Goal: Task Accomplishment & Management: Manage account settings

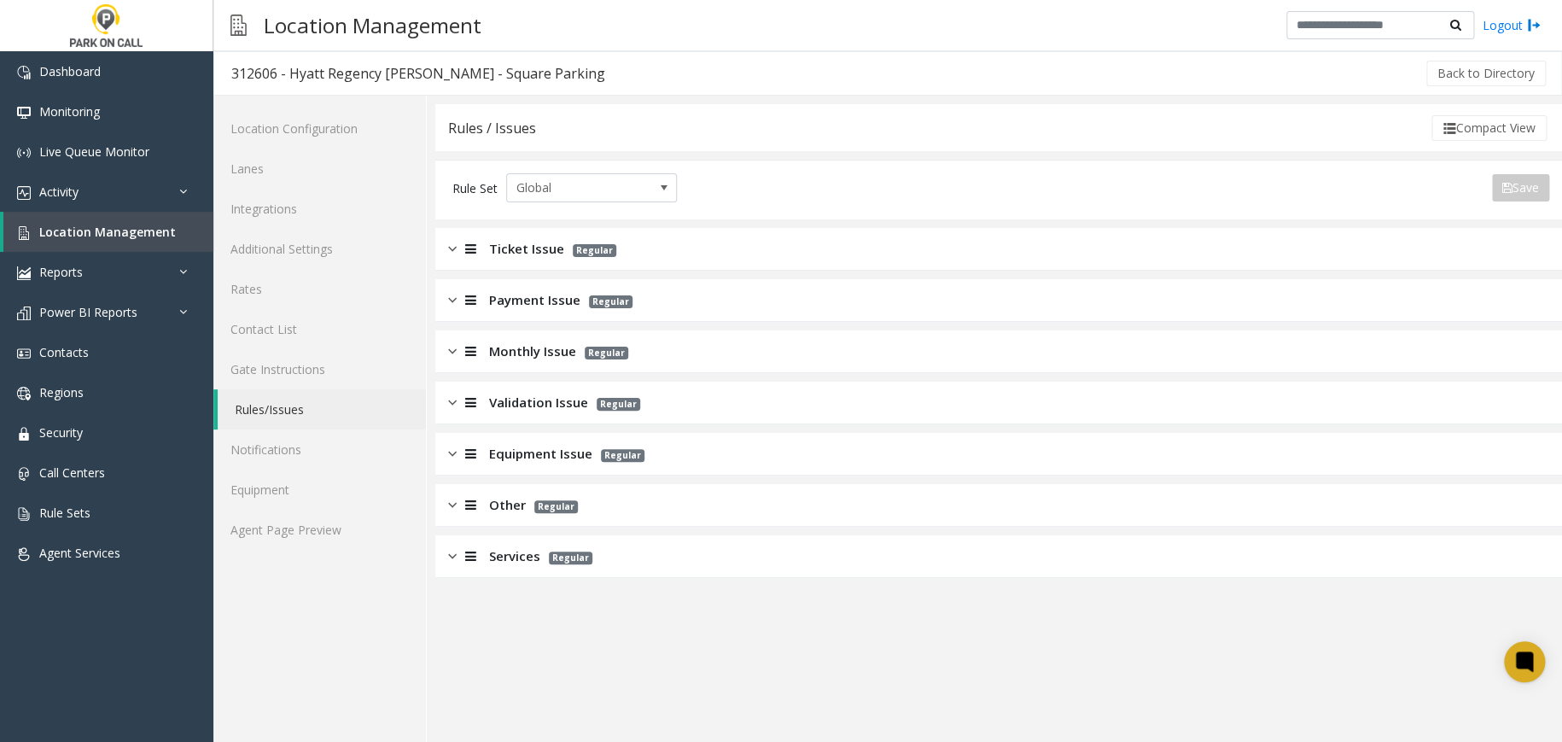
click at [538, 244] on span "Ticket Issue" at bounding box center [526, 249] width 75 height 20
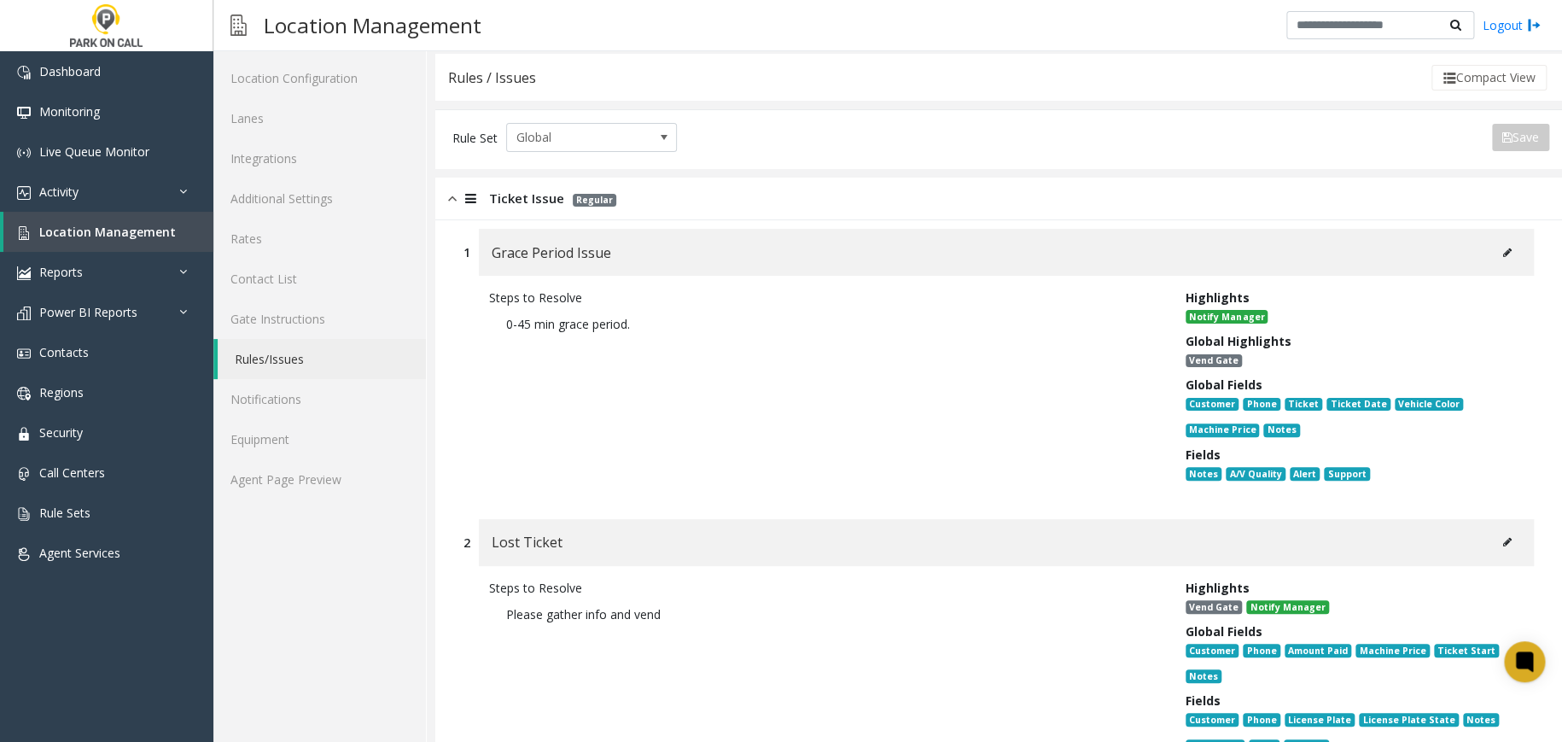
scroll to position [113, 0]
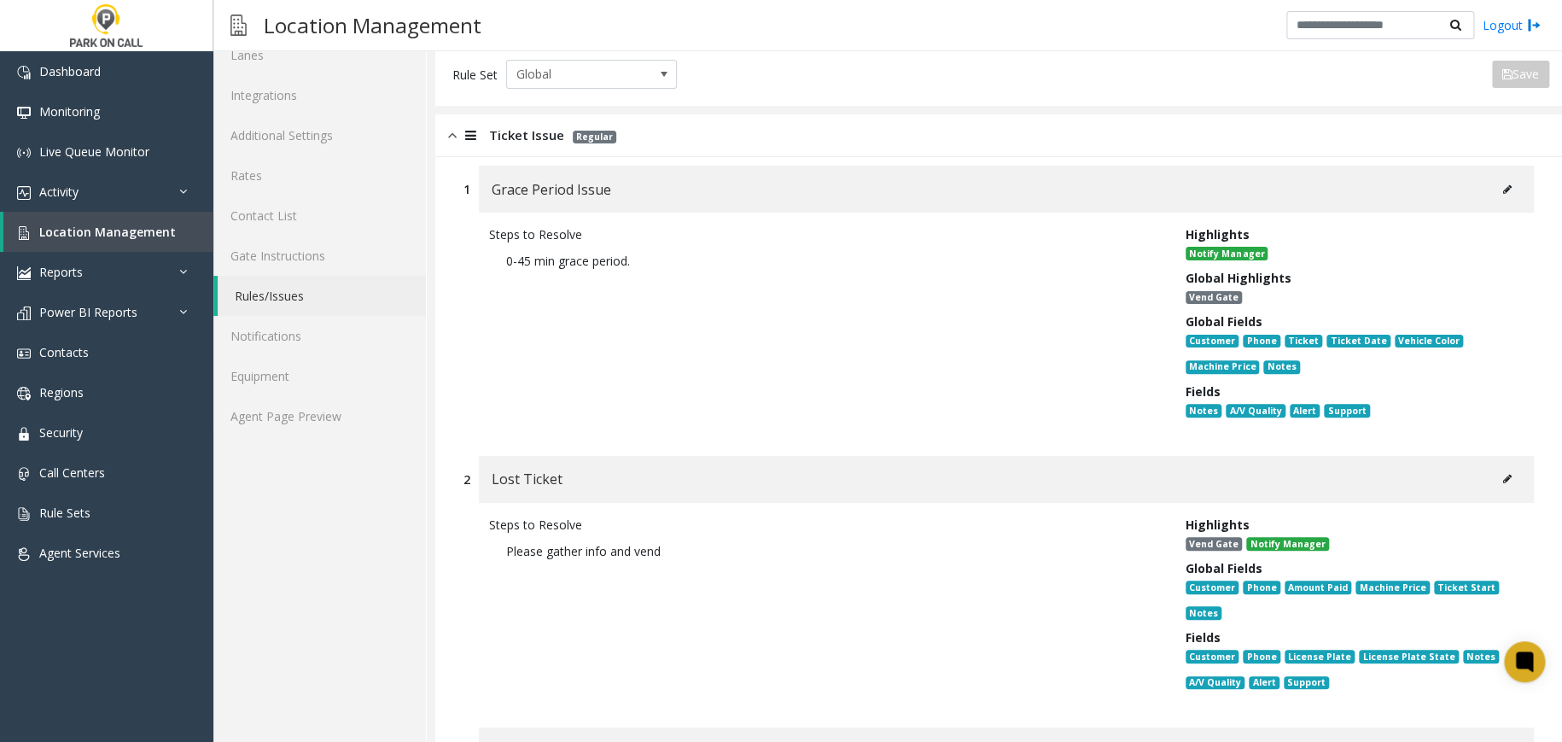
click at [1503, 187] on icon at bounding box center [1507, 189] width 9 height 10
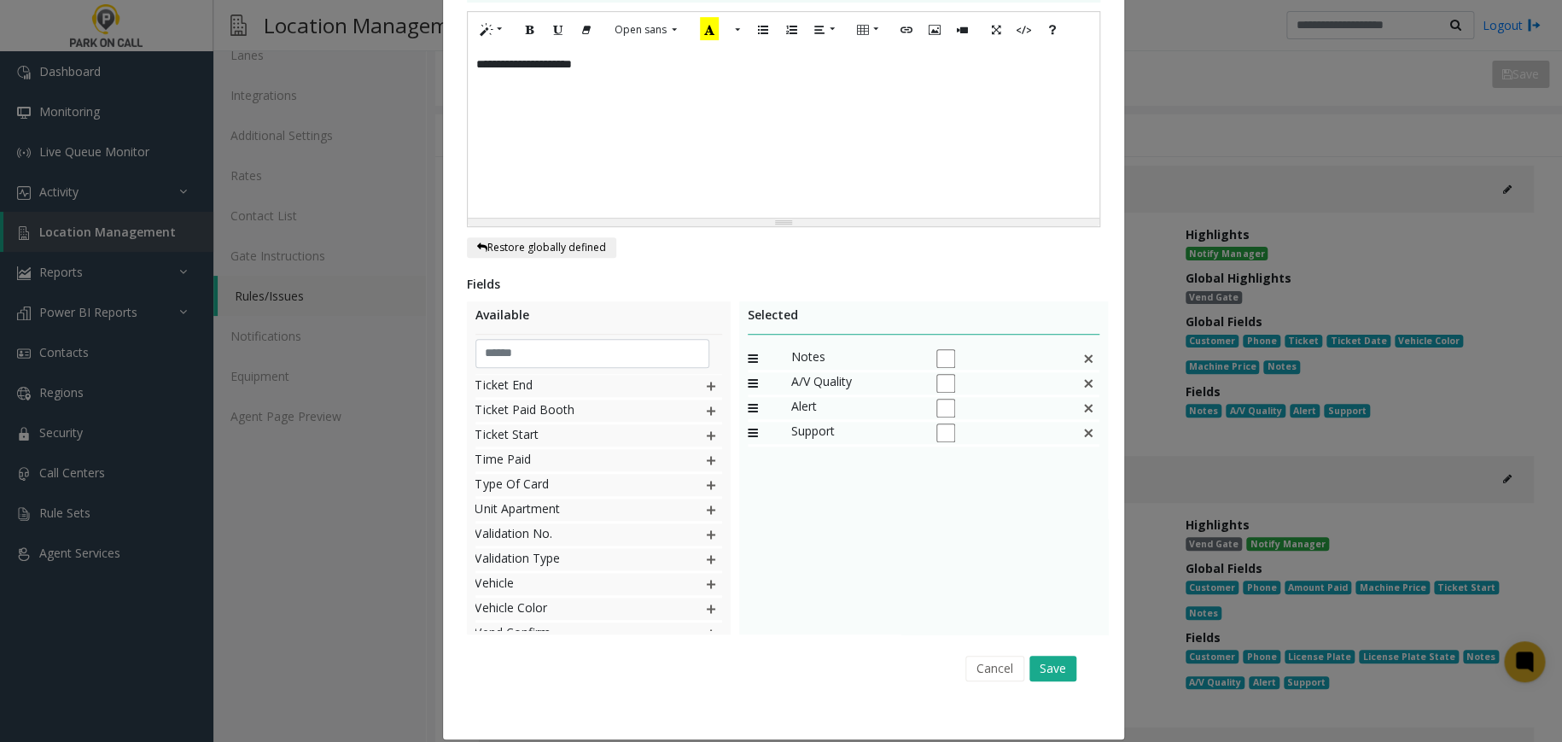
scroll to position [1672, 0]
drag, startPoint x: 576, startPoint y: 329, endPoint x: 587, endPoint y: 337, distance: 13.5
click at [577, 339] on input "text" at bounding box center [592, 353] width 235 height 29
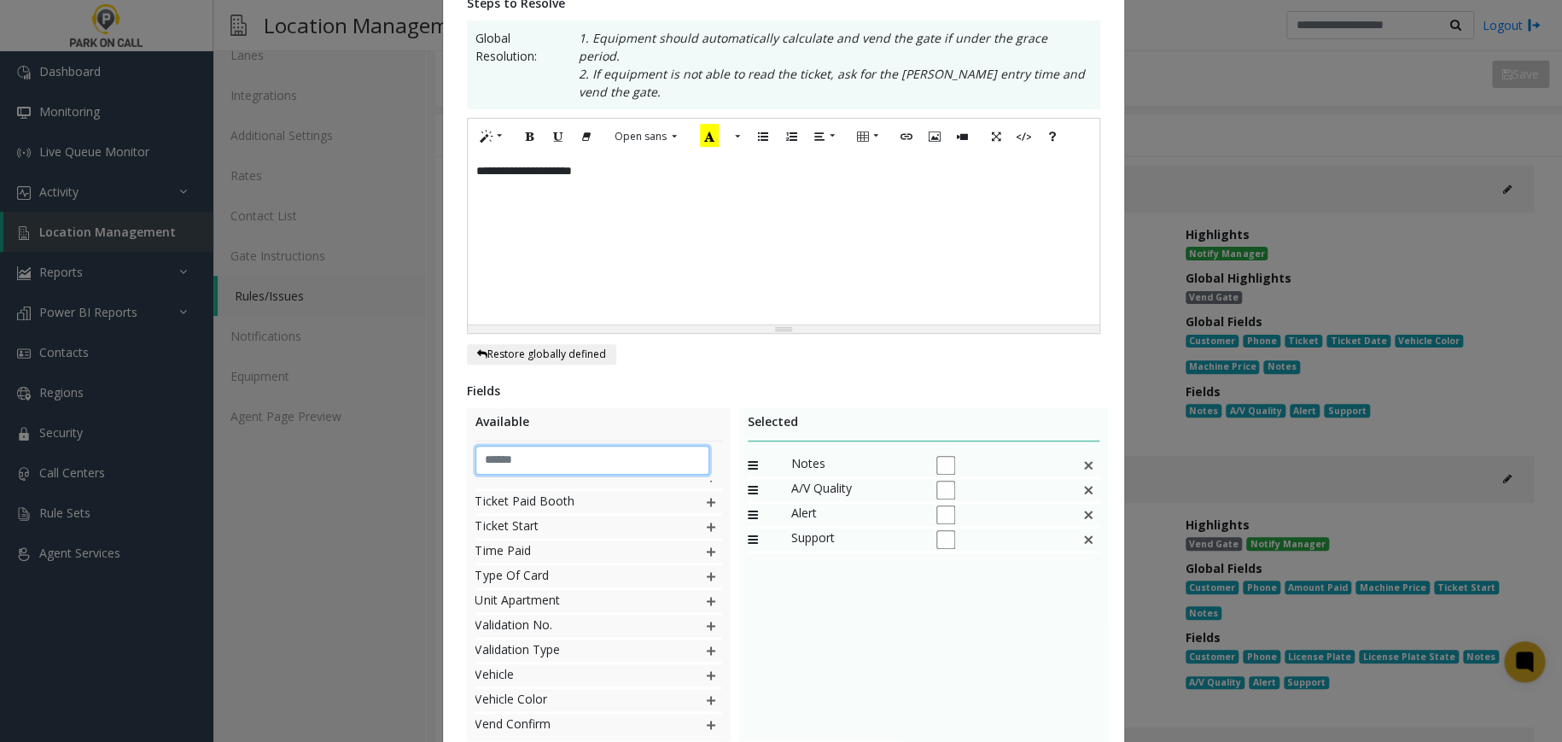
scroll to position [0, 0]
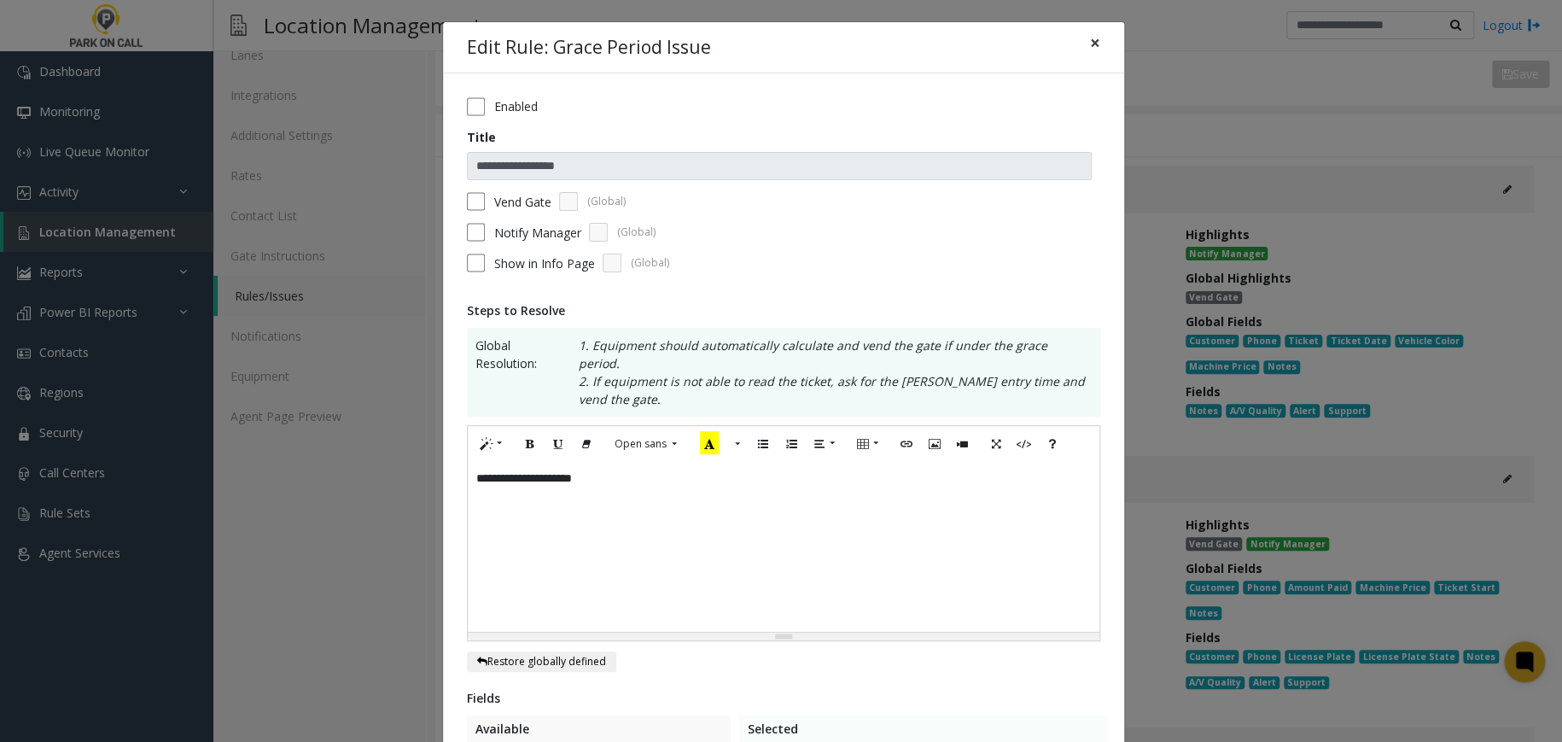
click at [1090, 43] on span "×" at bounding box center [1095, 43] width 10 height 24
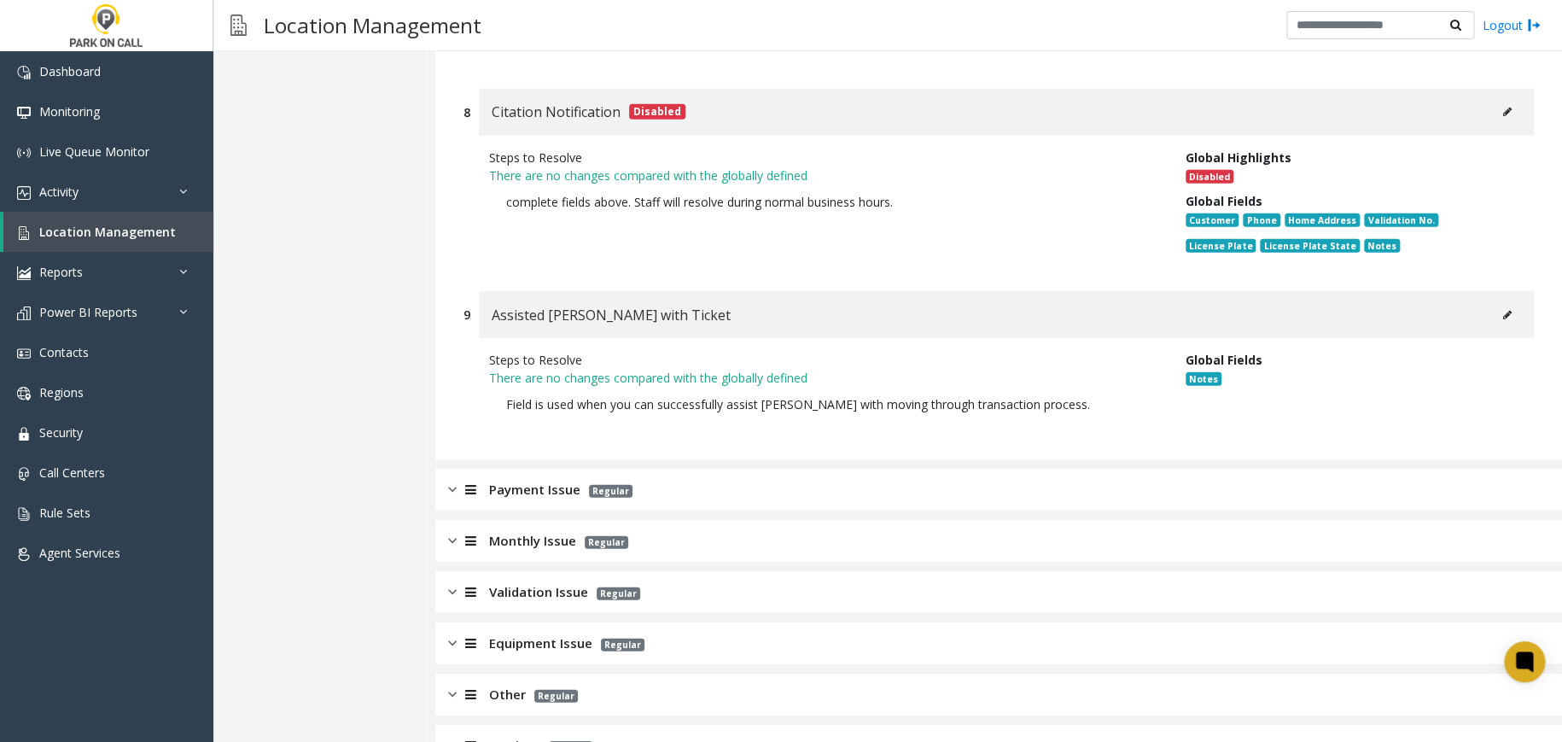
scroll to position [2226, 0]
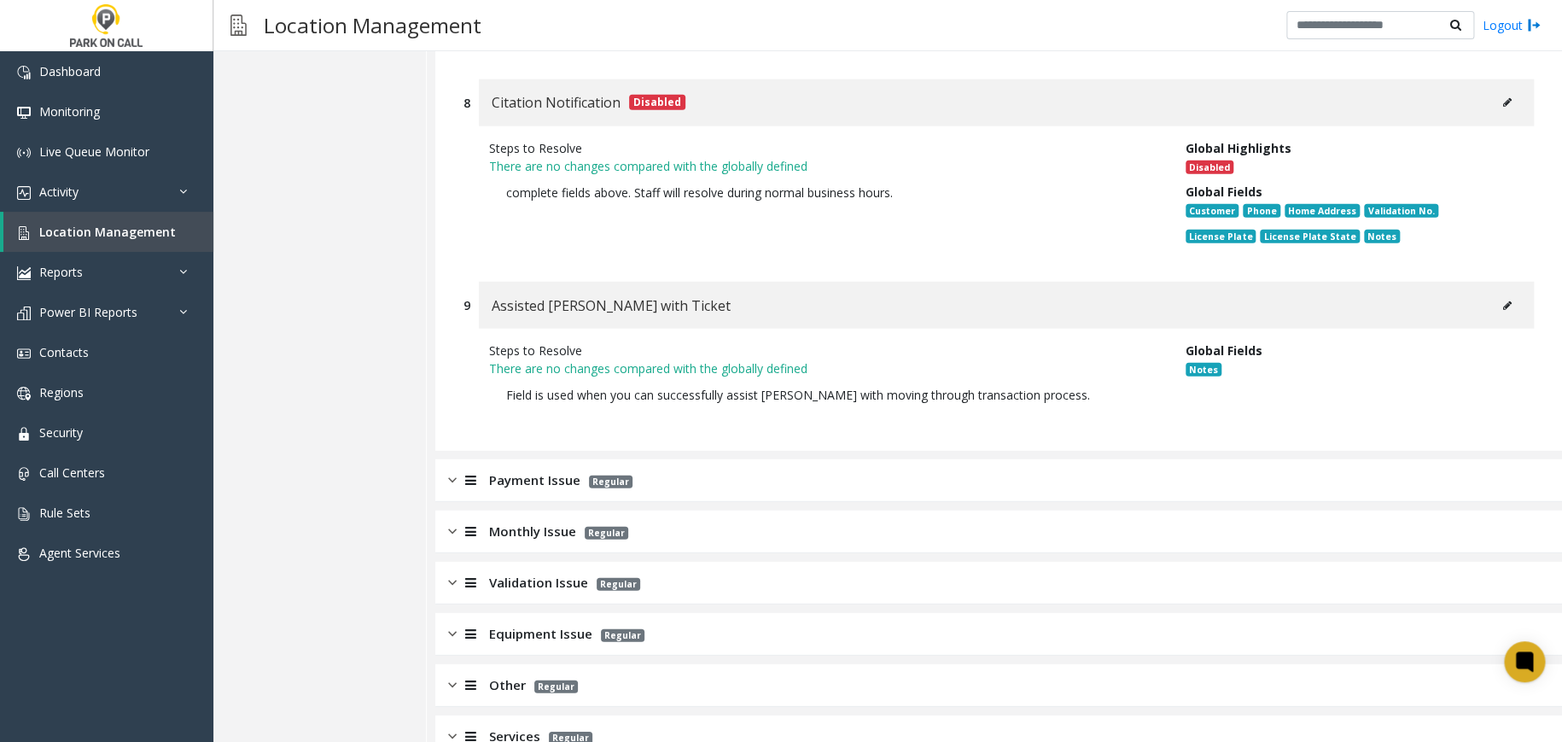
click at [881, 459] on div "Payment Issue Regular" at bounding box center [998, 480] width 1126 height 43
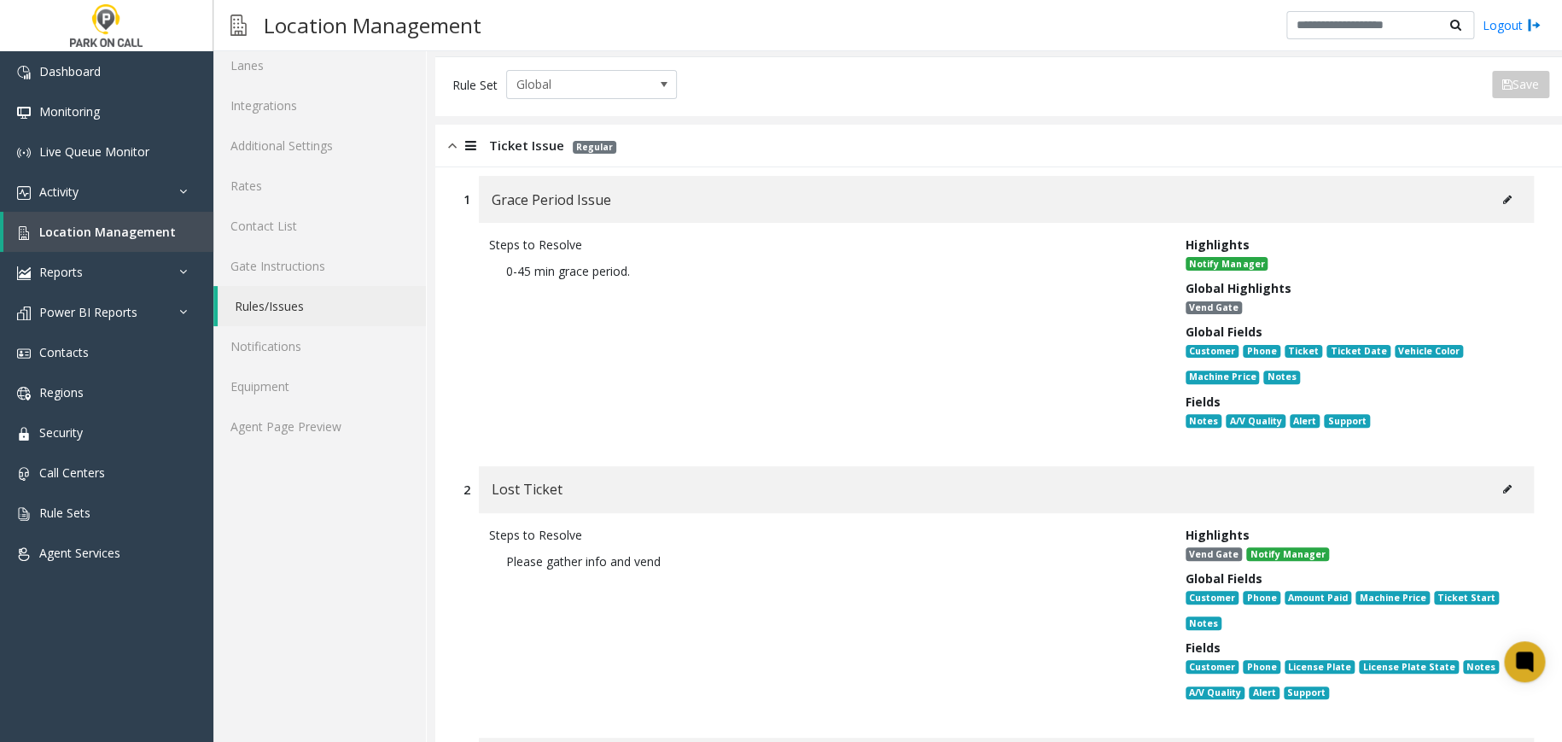
scroll to position [0, 0]
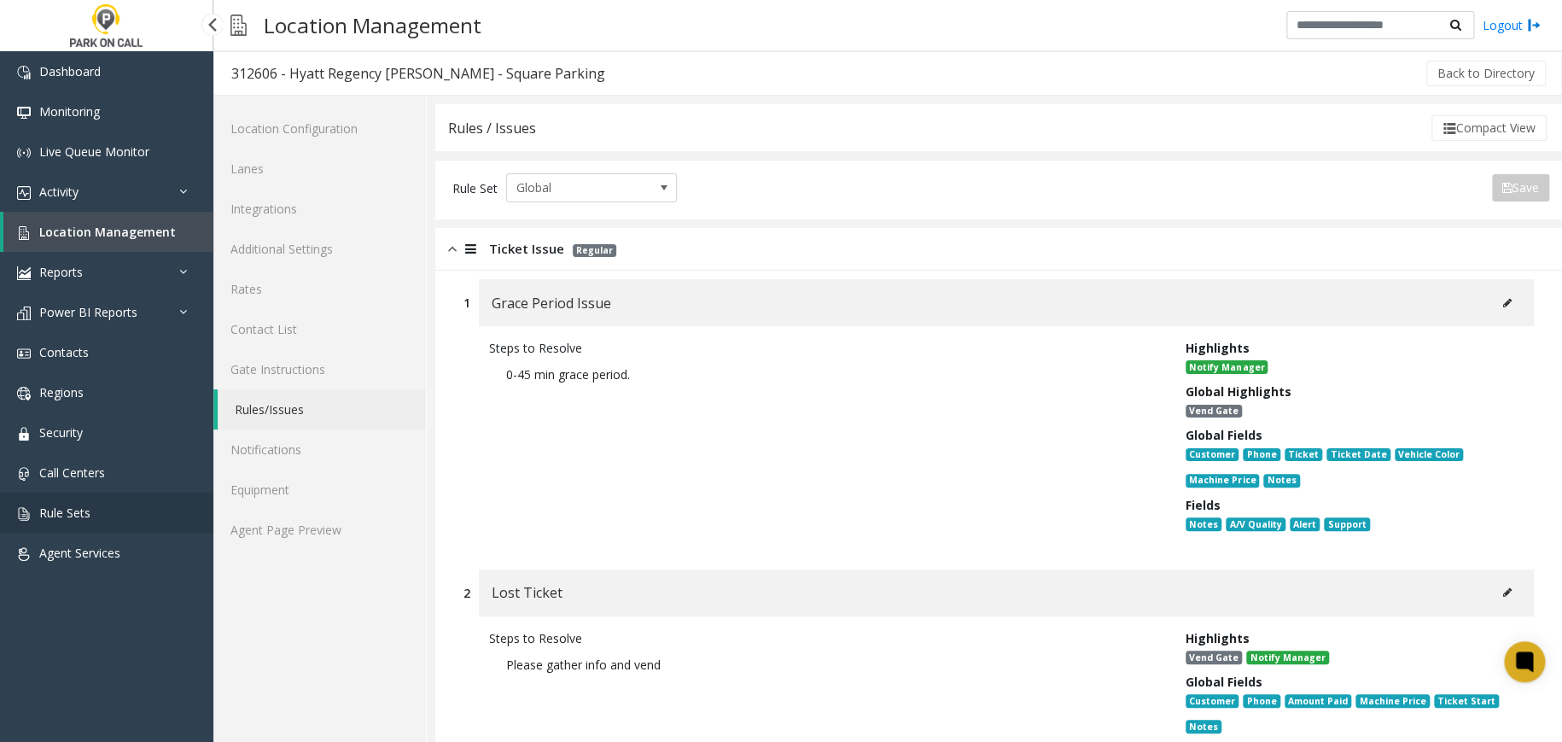
click at [163, 510] on link "Rule Sets" at bounding box center [106, 512] width 213 height 40
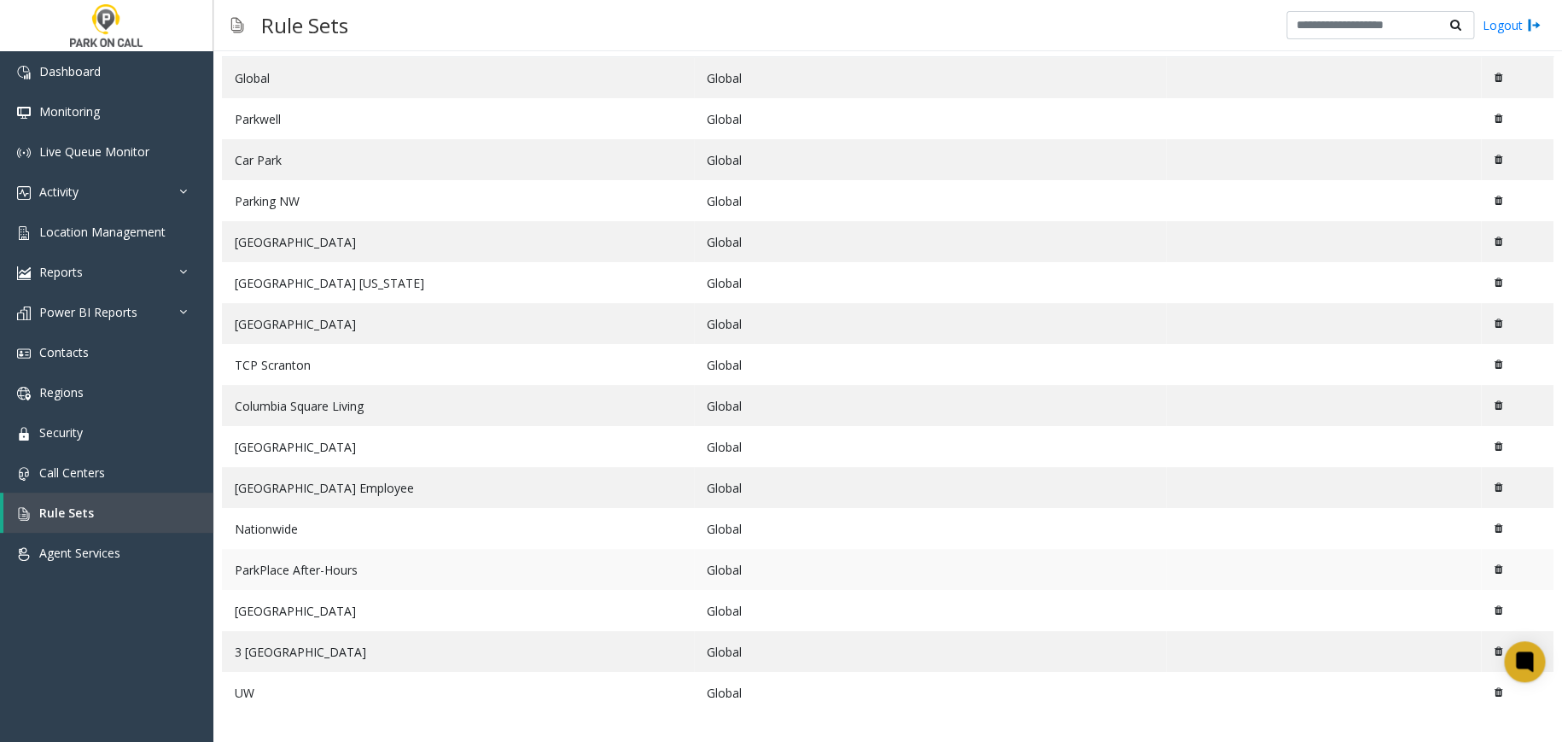
scroll to position [125, 0]
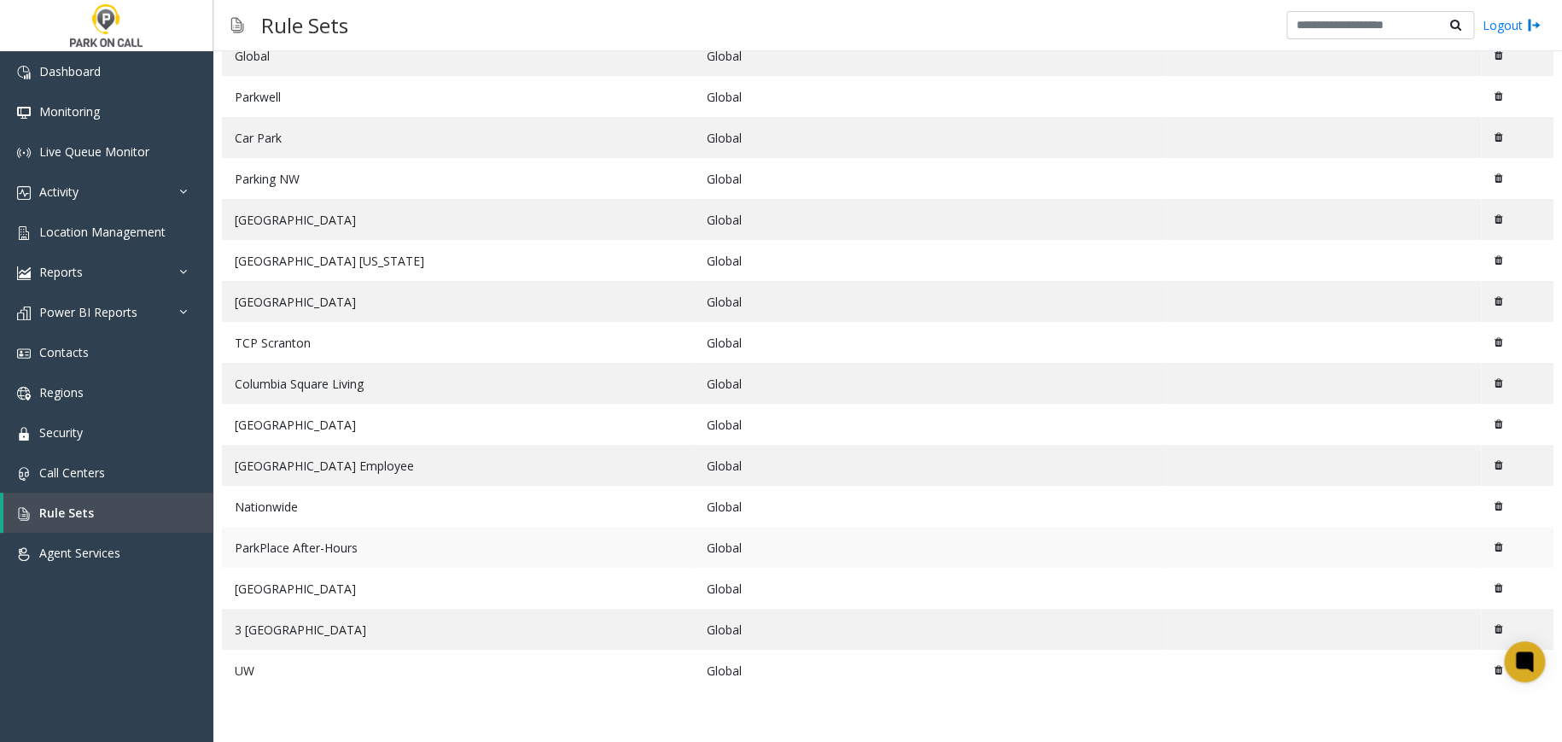
click at [645, 541] on td "ParkPlace After-Hours" at bounding box center [458, 546] width 472 height 41
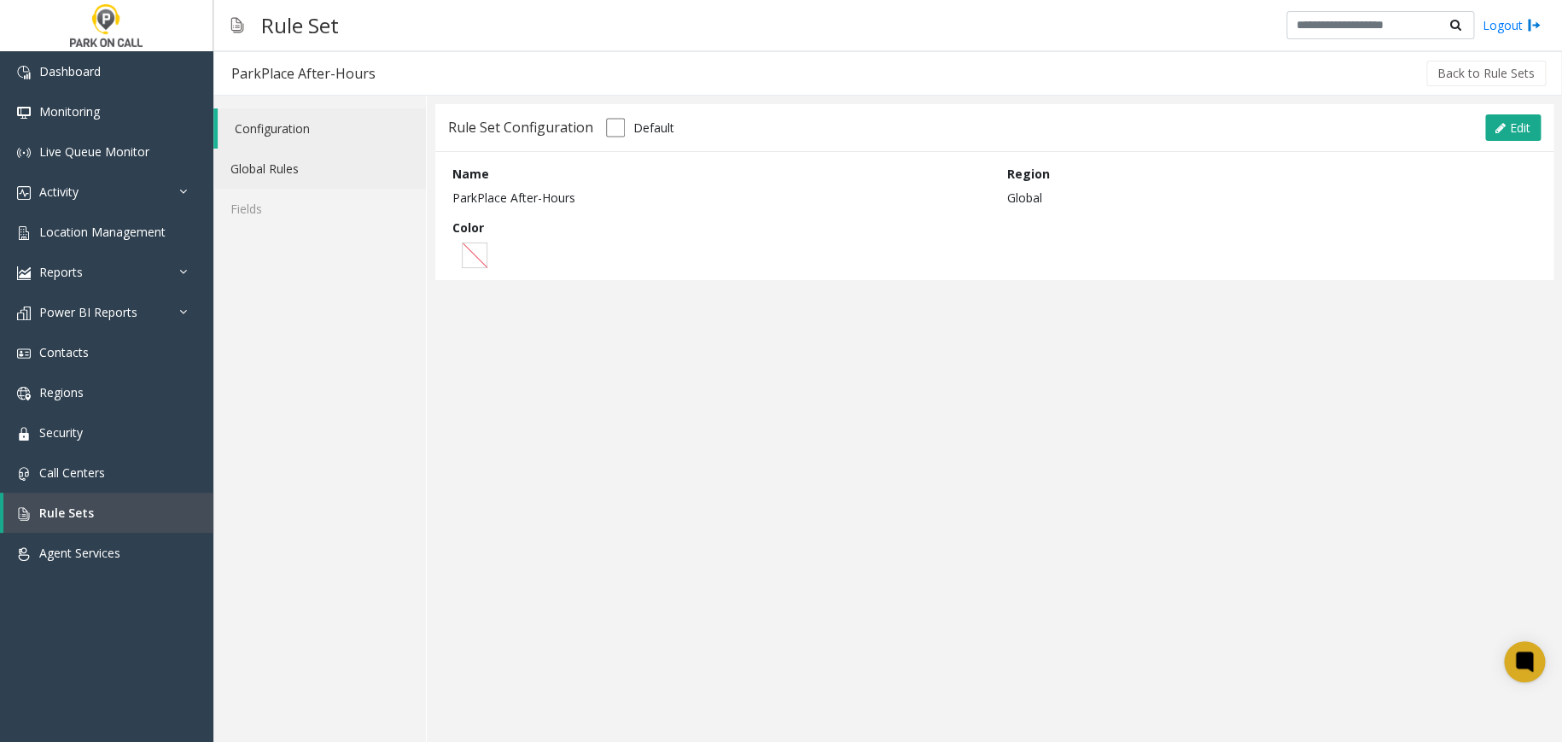
click at [351, 157] on link "Global Rules" at bounding box center [319, 168] width 212 height 40
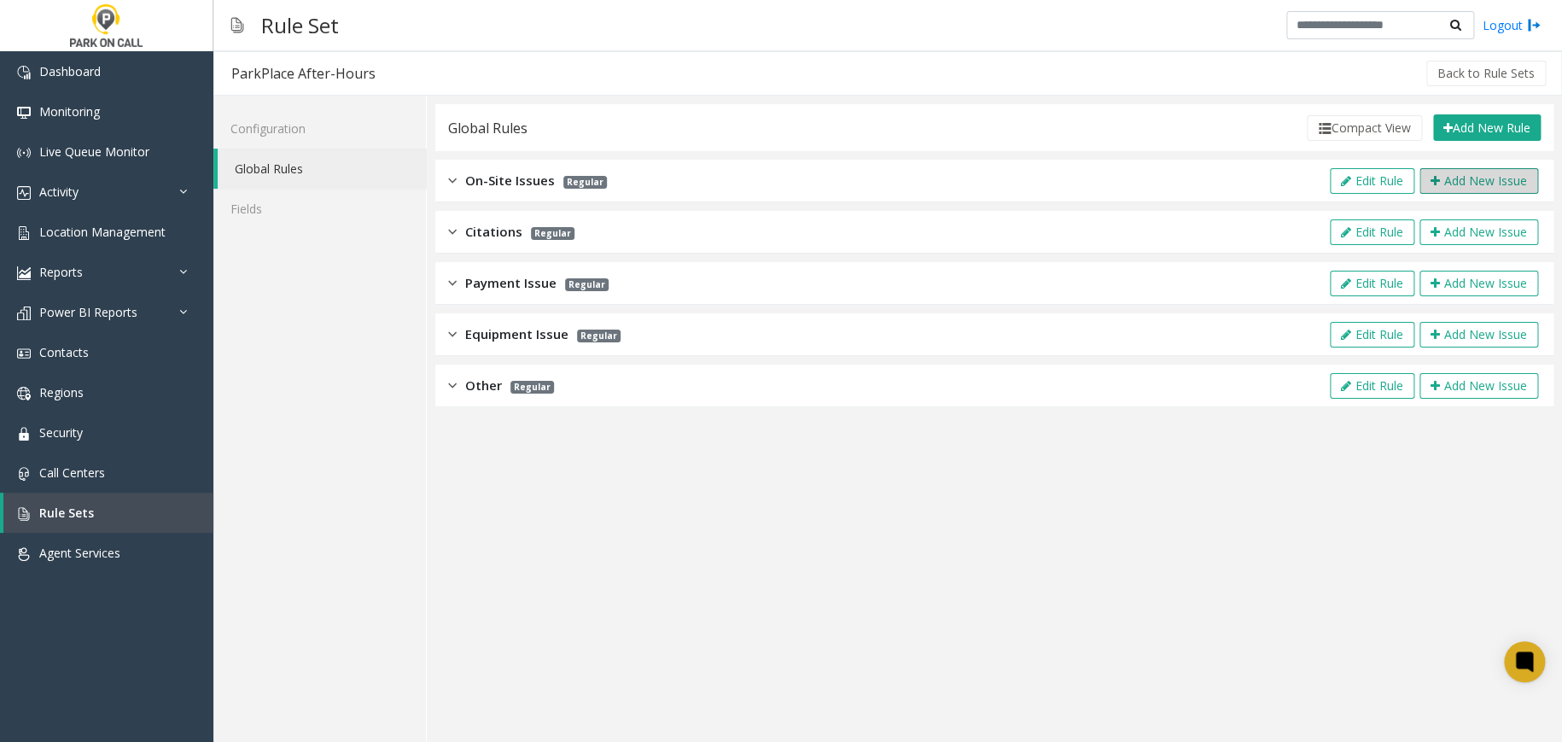
click at [1466, 185] on button "Add New Issue" at bounding box center [1478, 181] width 119 height 26
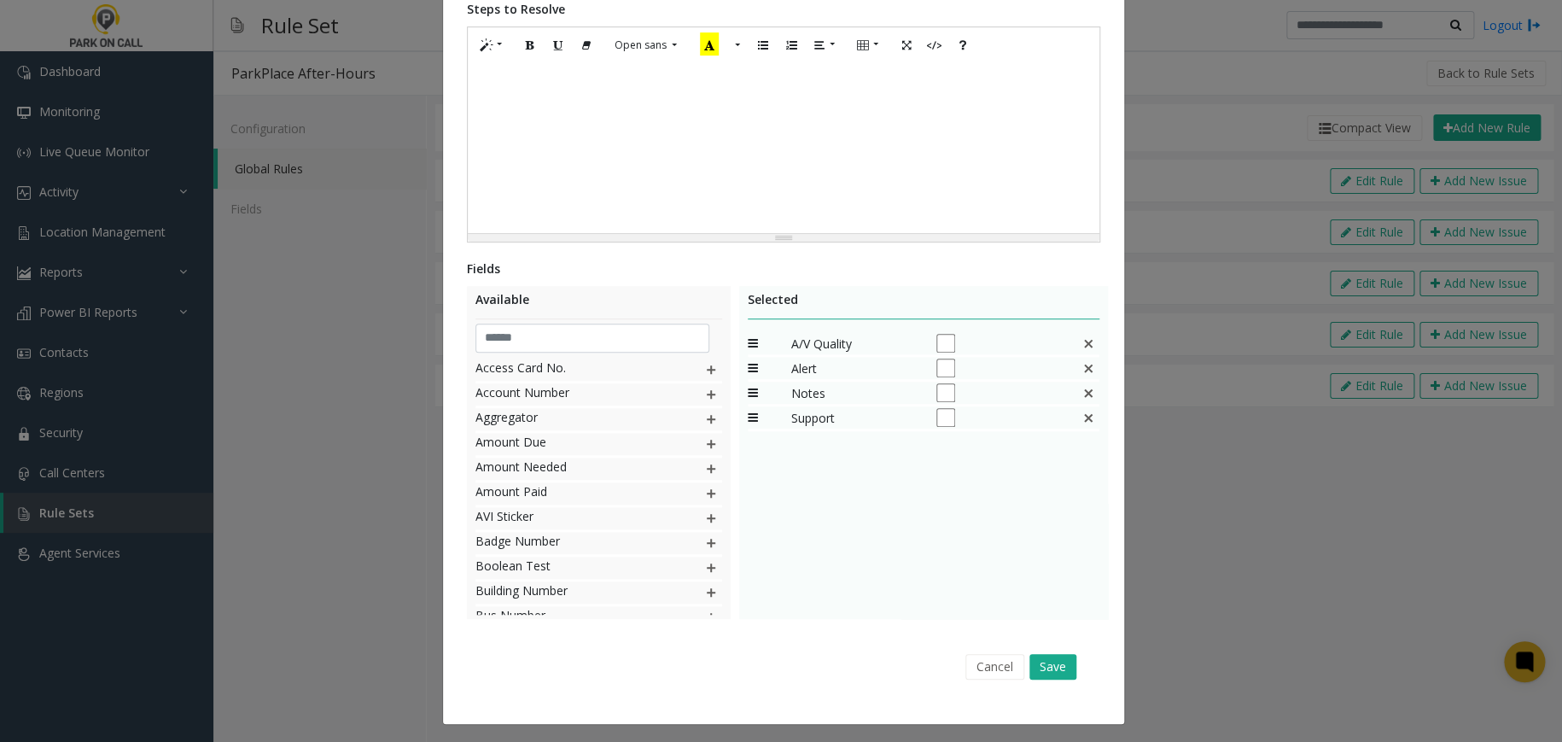
scroll to position [305, 0]
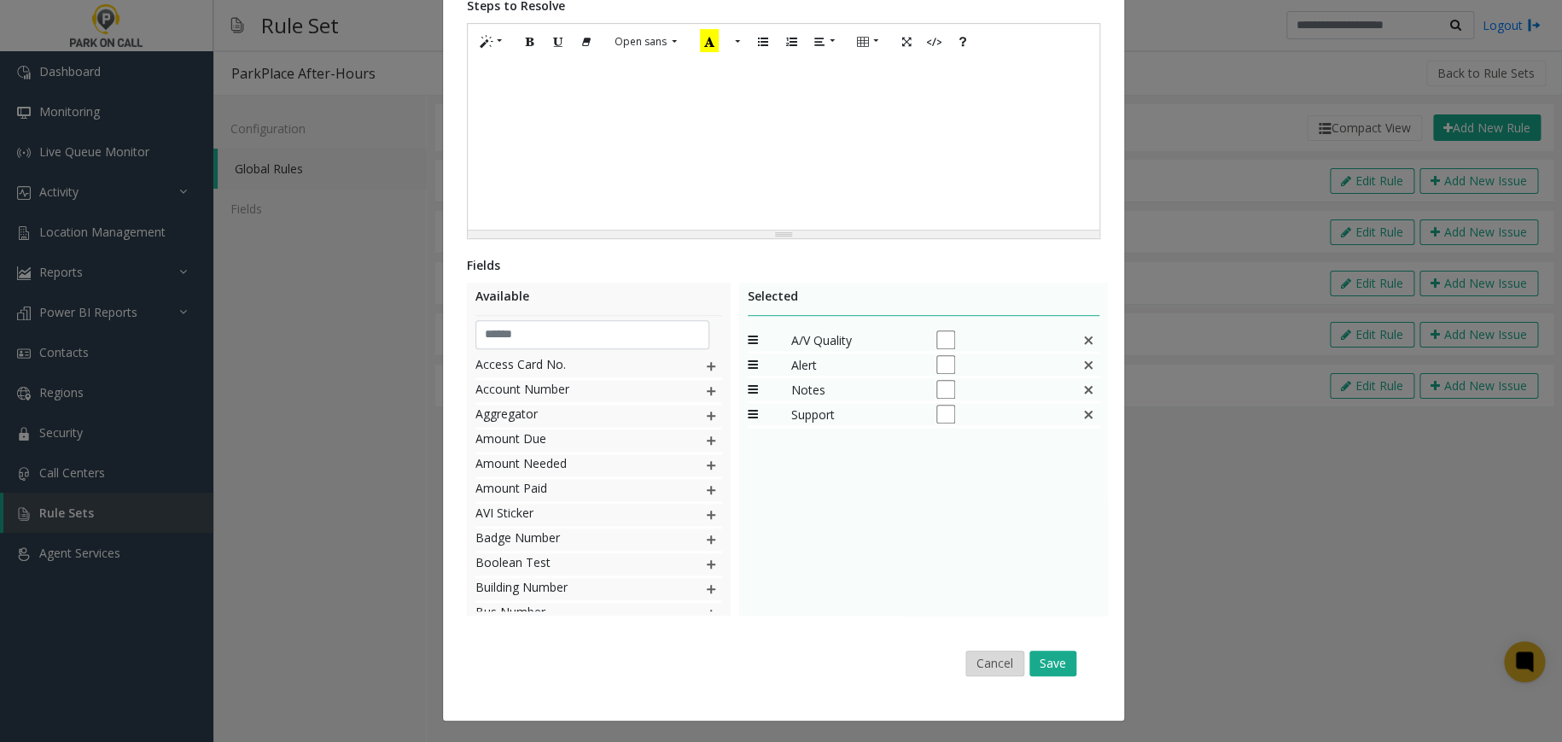
click at [989, 651] on button "Cancel" at bounding box center [994, 663] width 59 height 26
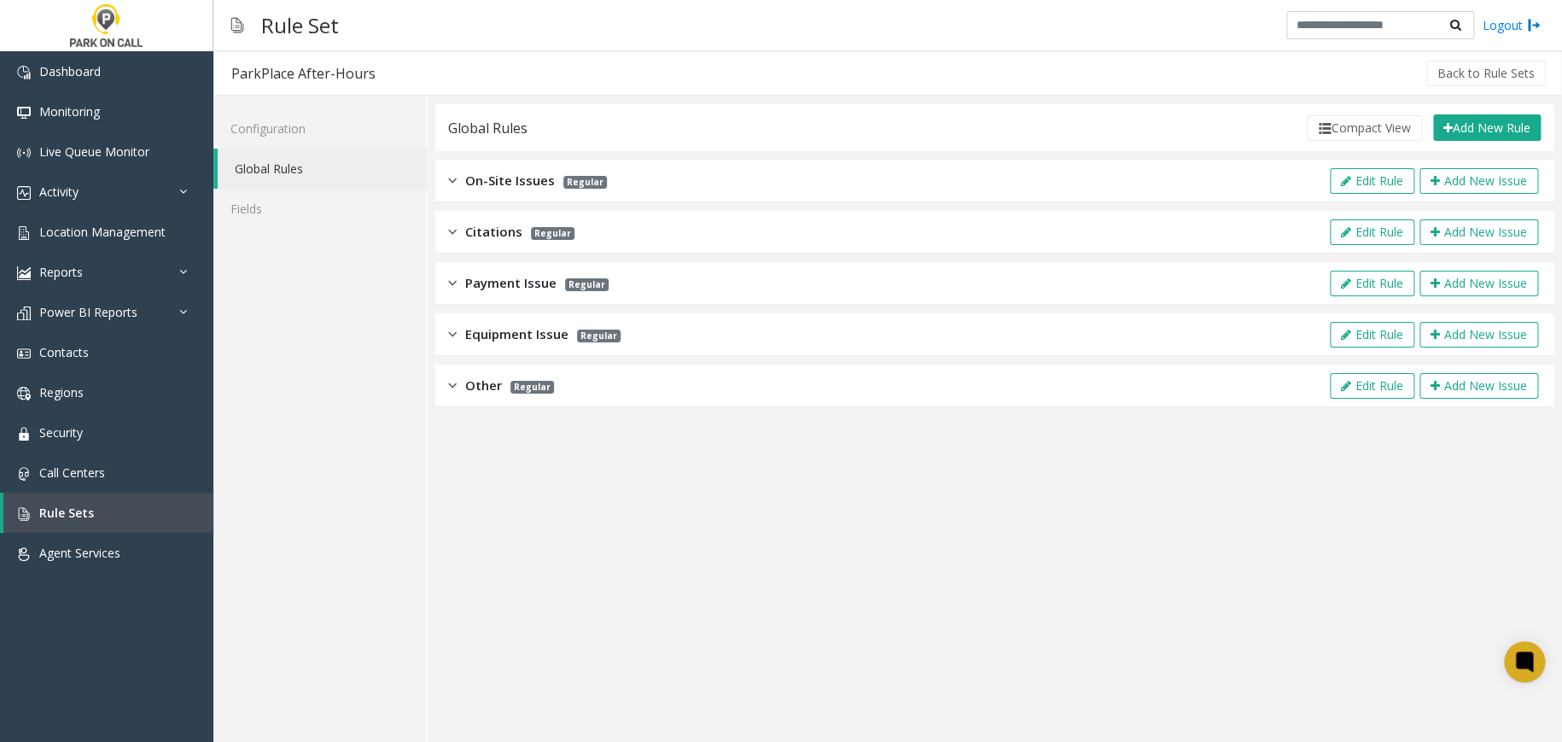
click at [455, 183] on img at bounding box center [452, 181] width 9 height 20
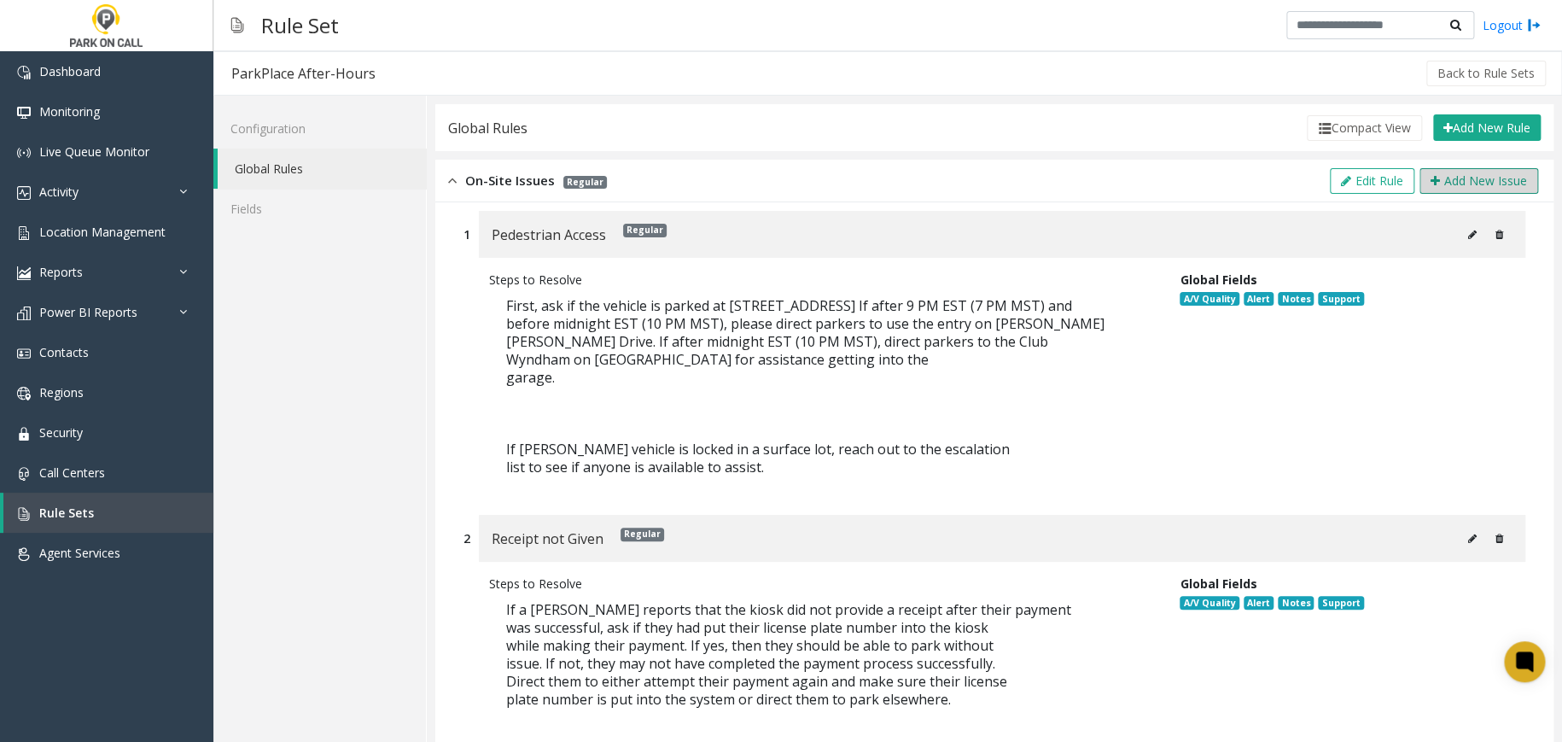
click at [1454, 177] on button "Add New Issue" at bounding box center [1478, 181] width 119 height 26
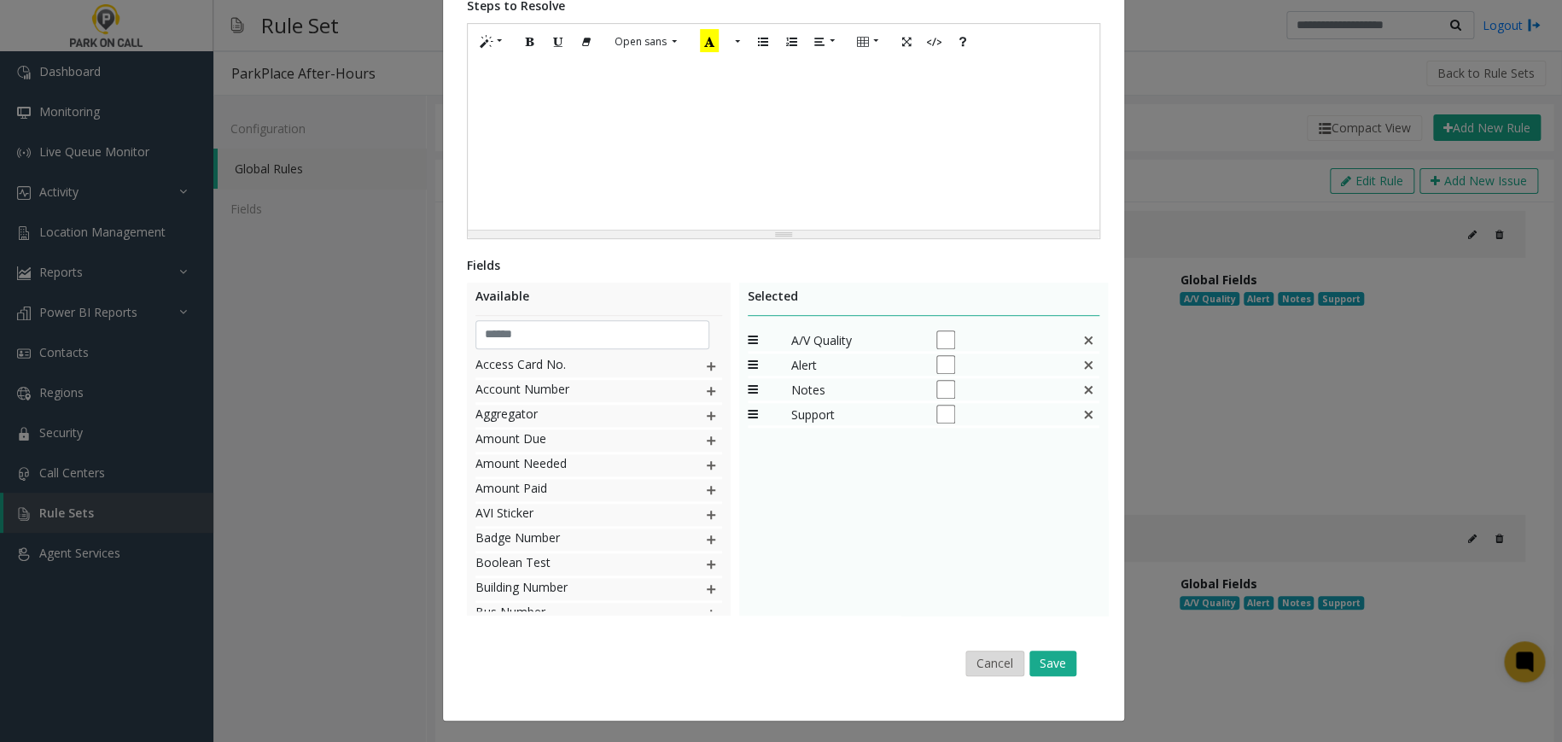
click at [991, 652] on button "Cancel" at bounding box center [994, 663] width 59 height 26
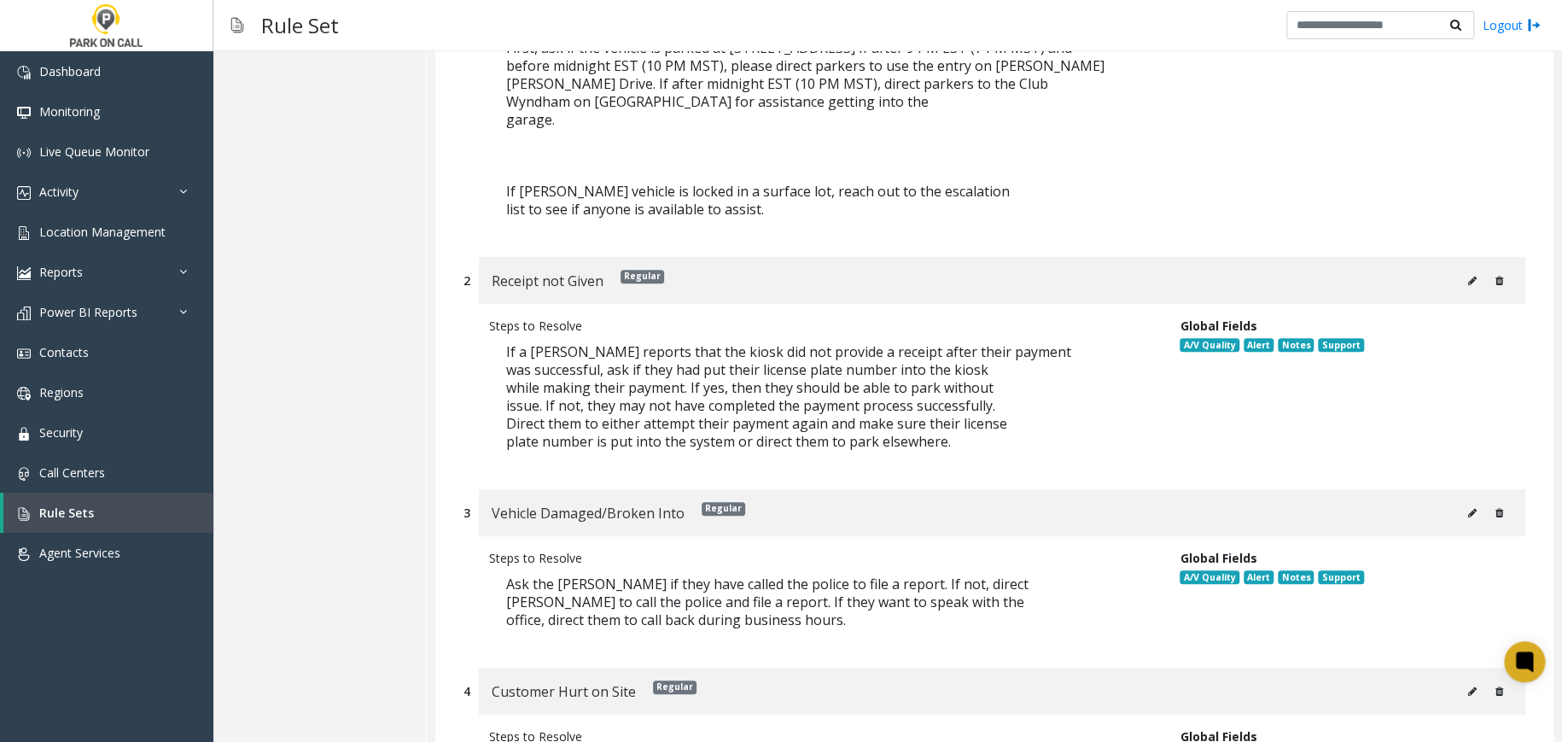
scroll to position [455, 0]
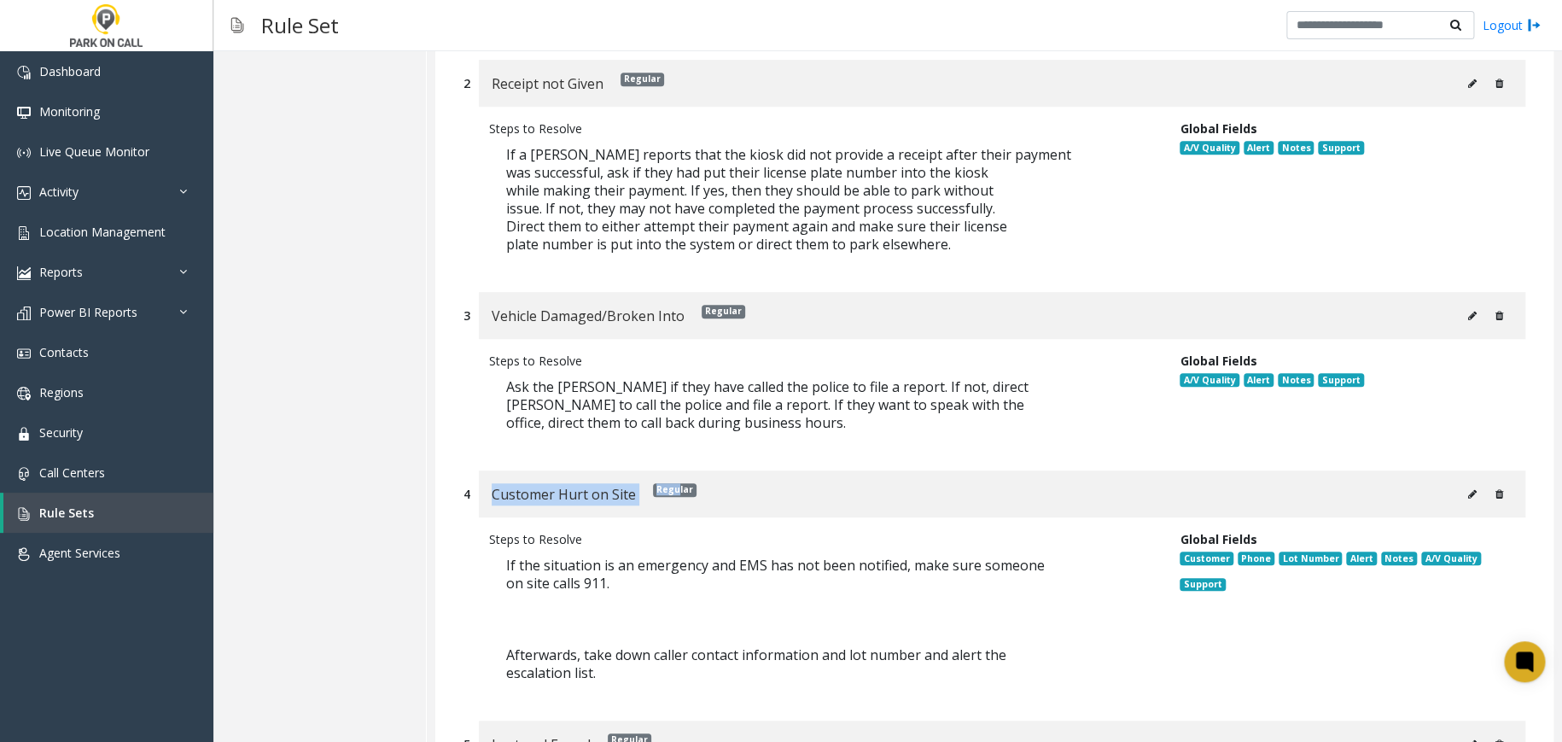
drag, startPoint x: 490, startPoint y: 486, endPoint x: 651, endPoint y: 496, distance: 161.6
click at [678, 500] on div "Customer Hurt on Site Regular" at bounding box center [1002, 493] width 1046 height 47
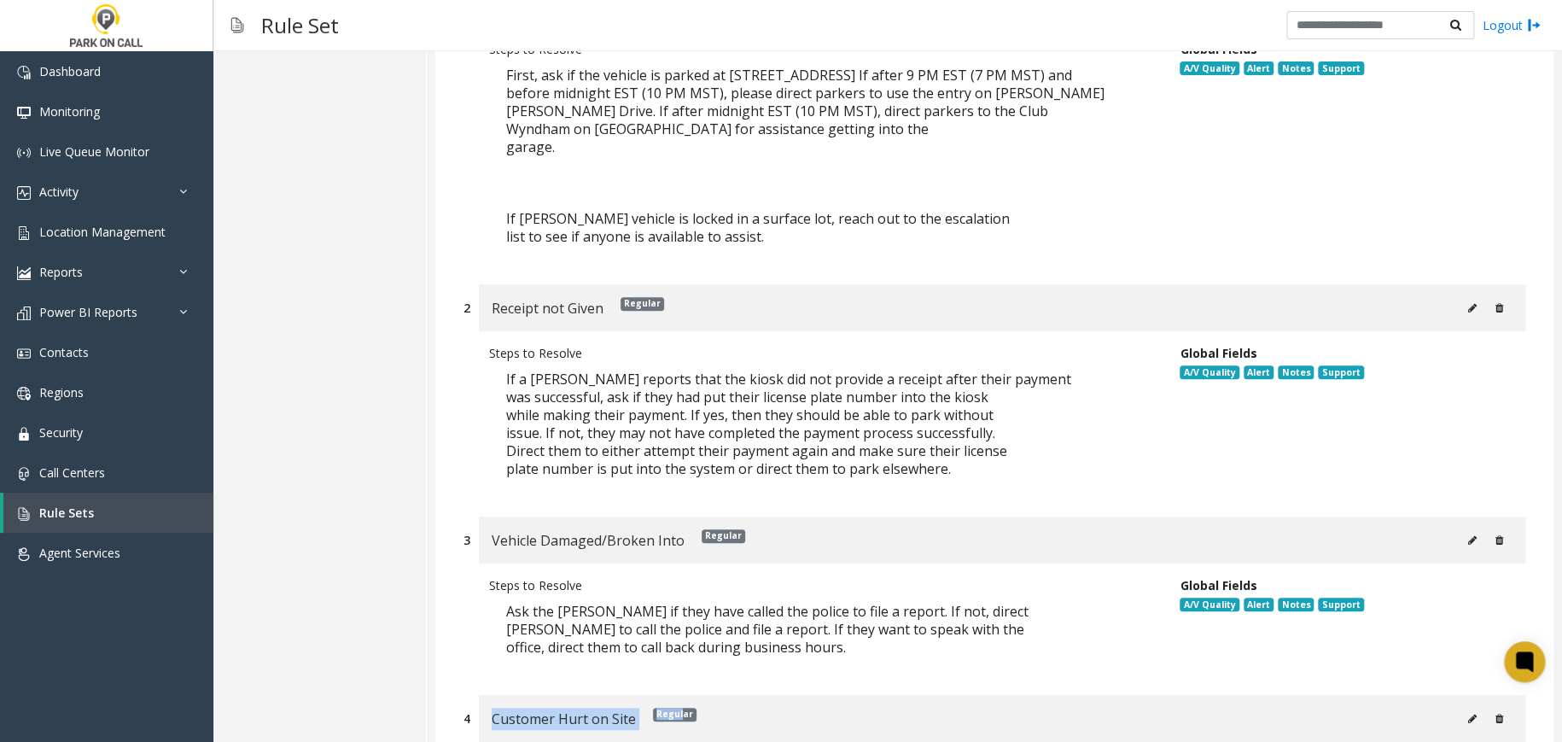
scroll to position [227, 0]
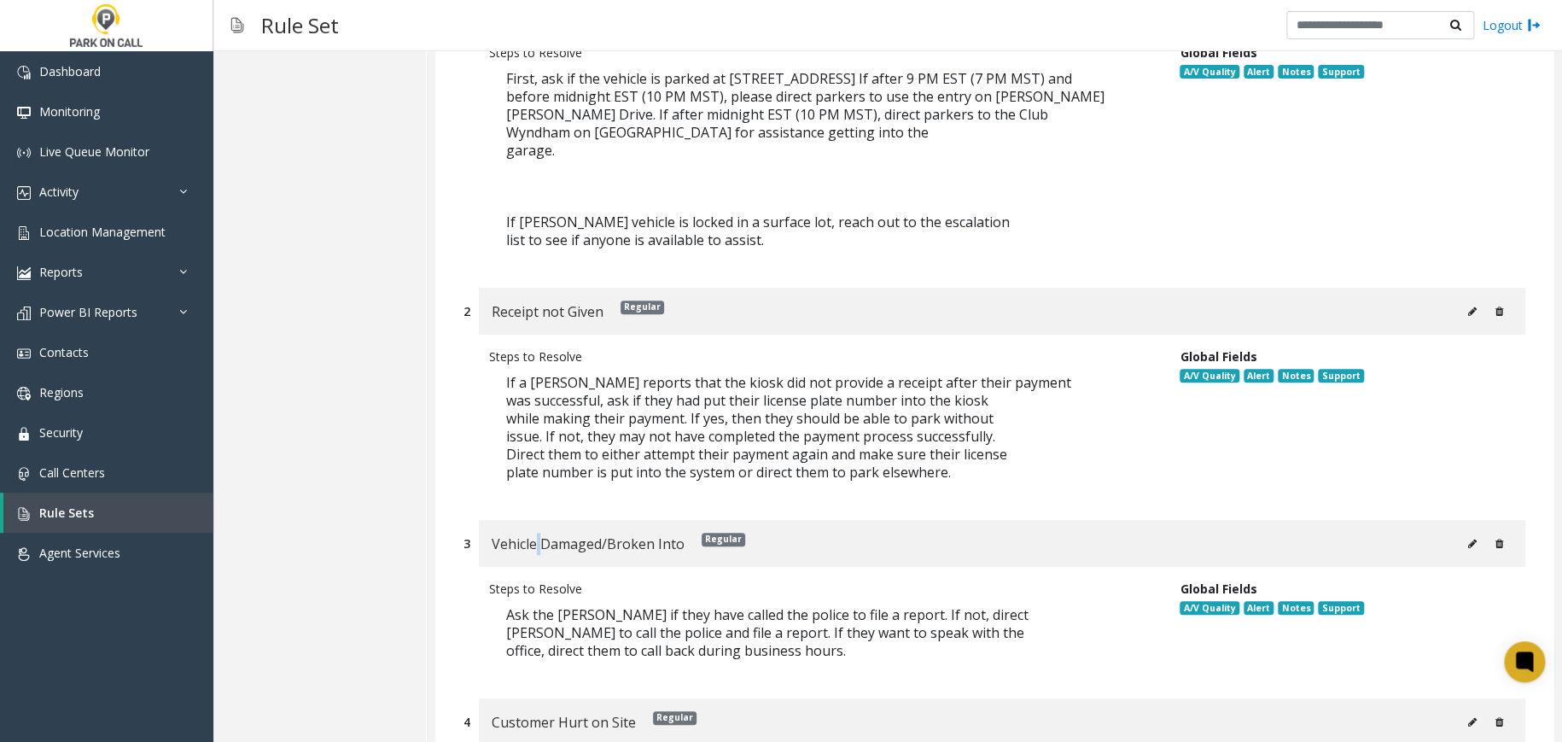
drag, startPoint x: 538, startPoint y: 544, endPoint x: 547, endPoint y: 486, distance: 57.8
click at [538, 538] on span "Vehicle Damaged/Broken Into" at bounding box center [587, 543] width 193 height 22
click at [546, 336] on div "Steps to Resolve If a [PERSON_NAME] reports that the kiosk did not provide a re…" at bounding box center [993, 418] width 1061 height 168
click at [565, 305] on span "Receipt not Given" at bounding box center [547, 311] width 112 height 22
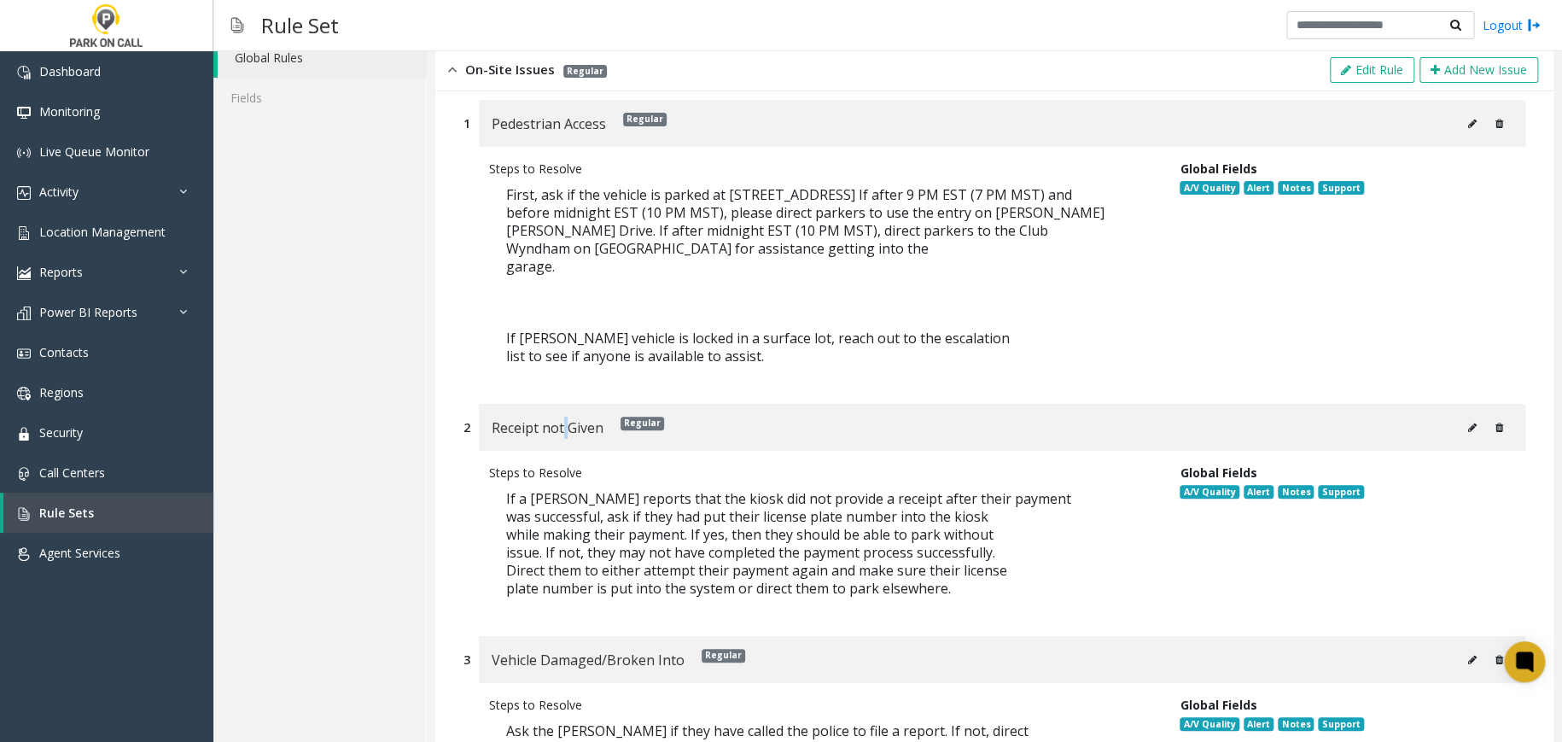
scroll to position [0, 0]
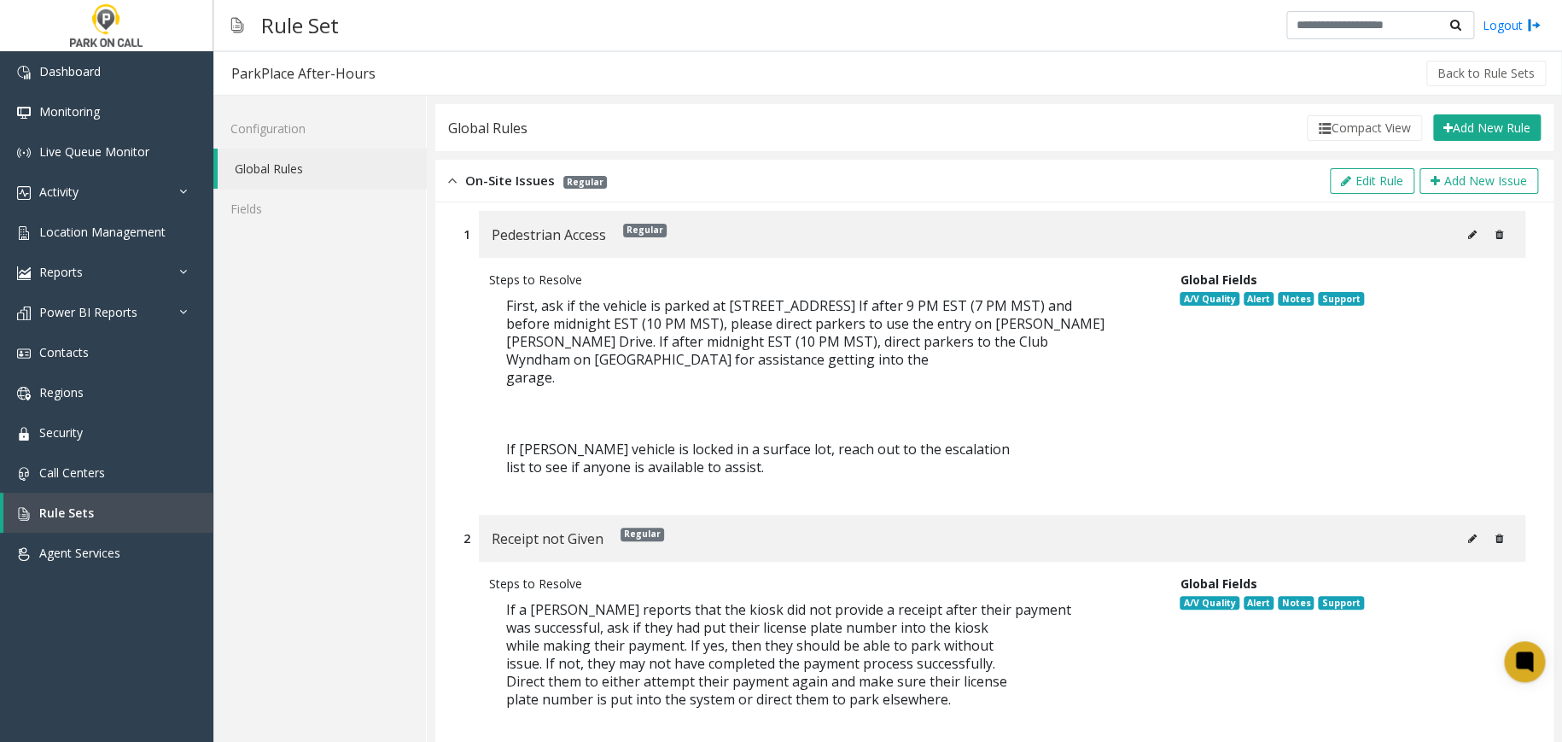
drag, startPoint x: 574, startPoint y: 243, endPoint x: 592, endPoint y: 259, distance: 24.2
click at [576, 247] on div "Pedestrian Access Regular" at bounding box center [1002, 234] width 1046 height 47
click at [573, 233] on span "Pedestrian Access" at bounding box center [548, 235] width 114 height 22
click at [453, 182] on img at bounding box center [452, 181] width 9 height 20
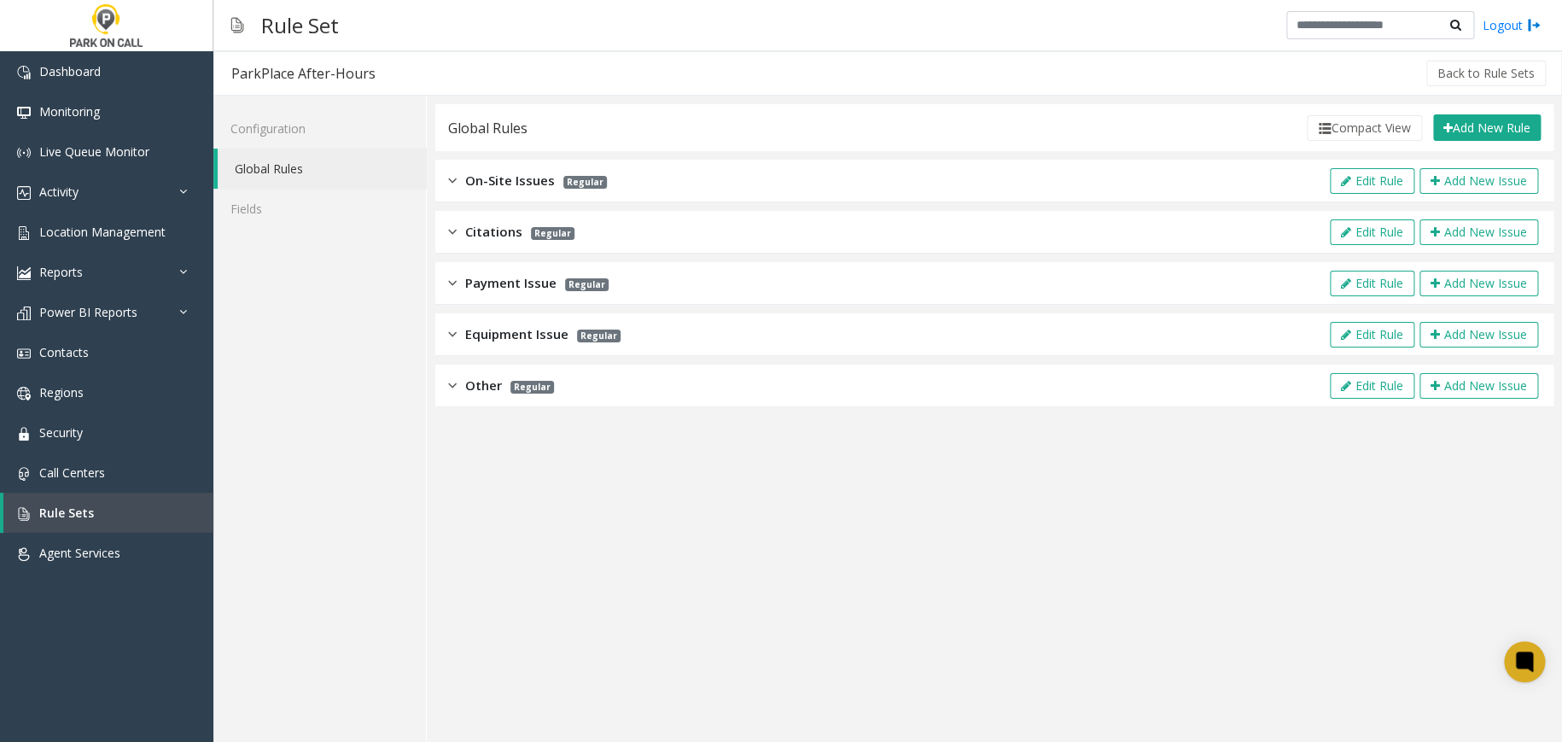
click at [807, 501] on app-global-rules "Global Rules Compact View Add New Rule Export to PDF Export to Excel Issue Vend…" at bounding box center [994, 418] width 1118 height 629
click at [457, 180] on div "On-Site Issues Regular" at bounding box center [527, 181] width 159 height 20
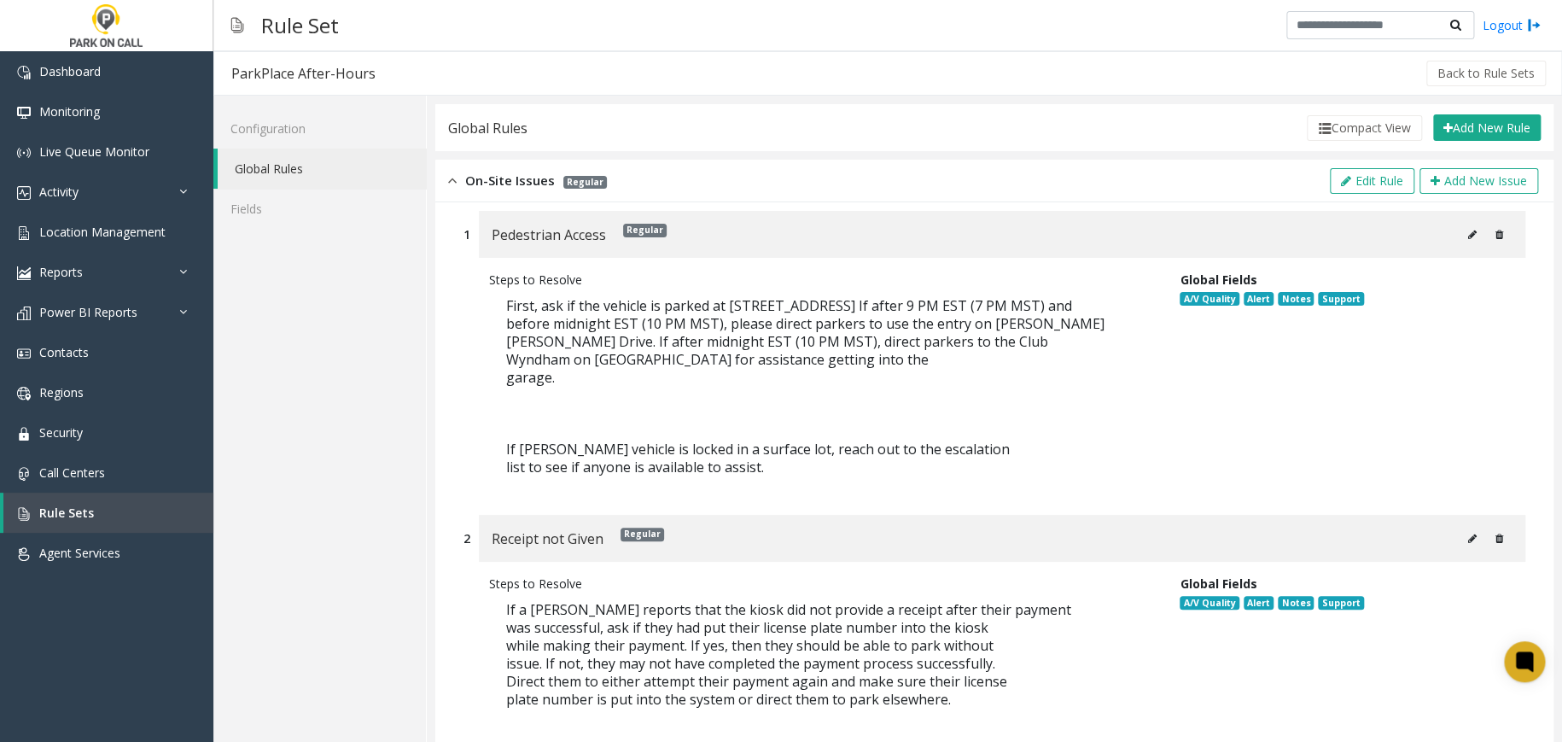
click at [460, 178] on div "On-Site Issues Regular" at bounding box center [527, 181] width 159 height 20
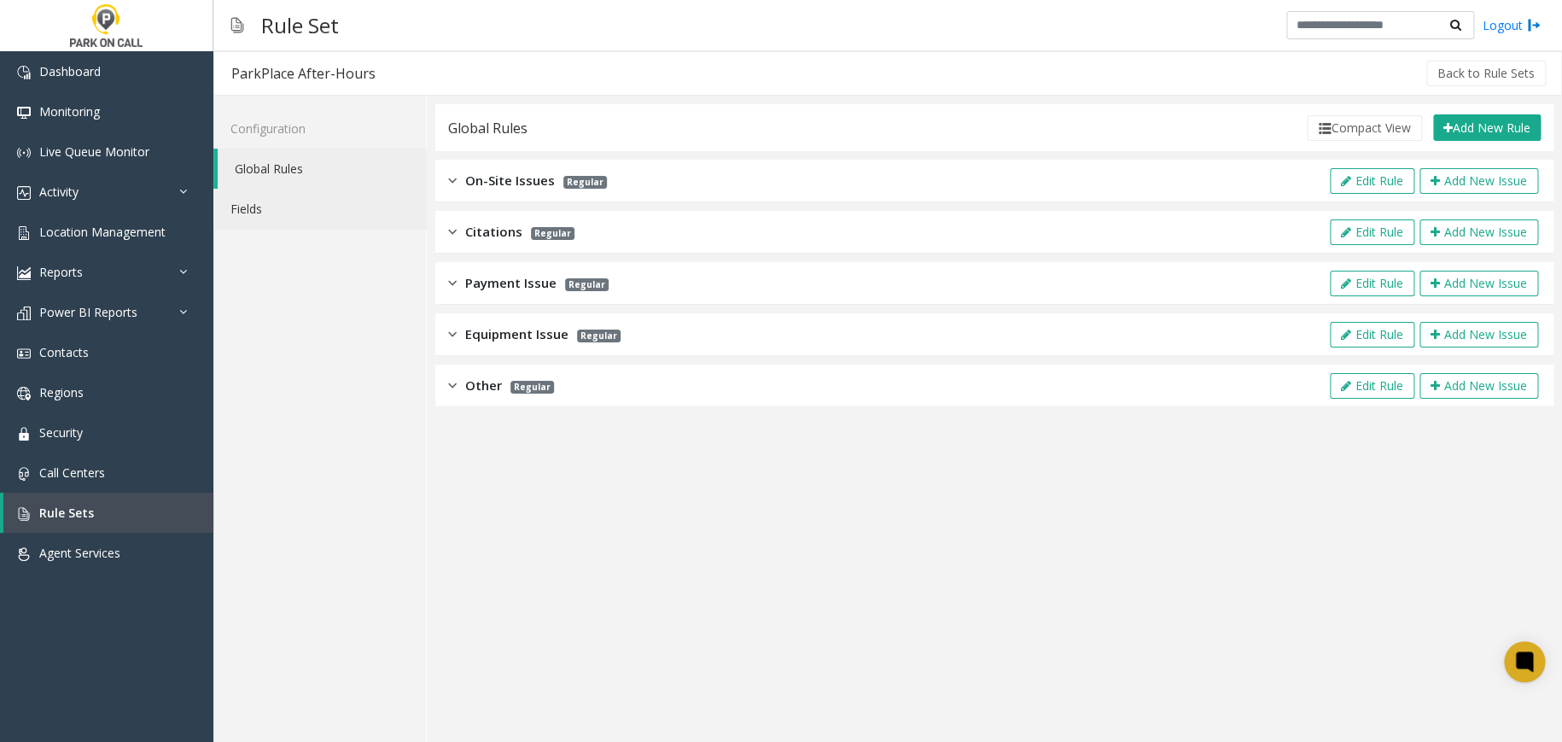
click at [292, 215] on link "Fields" at bounding box center [319, 209] width 212 height 40
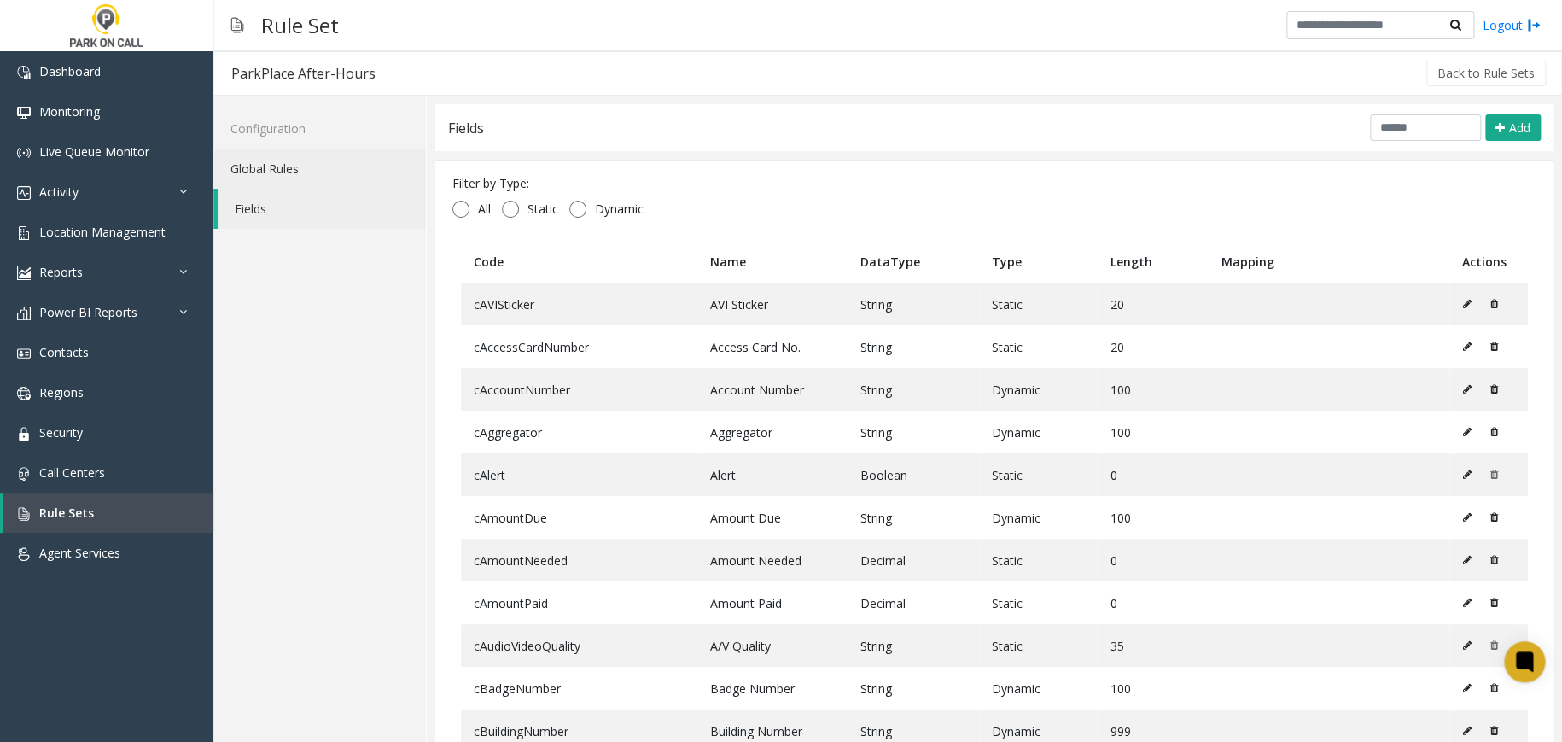
click at [329, 163] on link "Global Rules" at bounding box center [319, 168] width 212 height 40
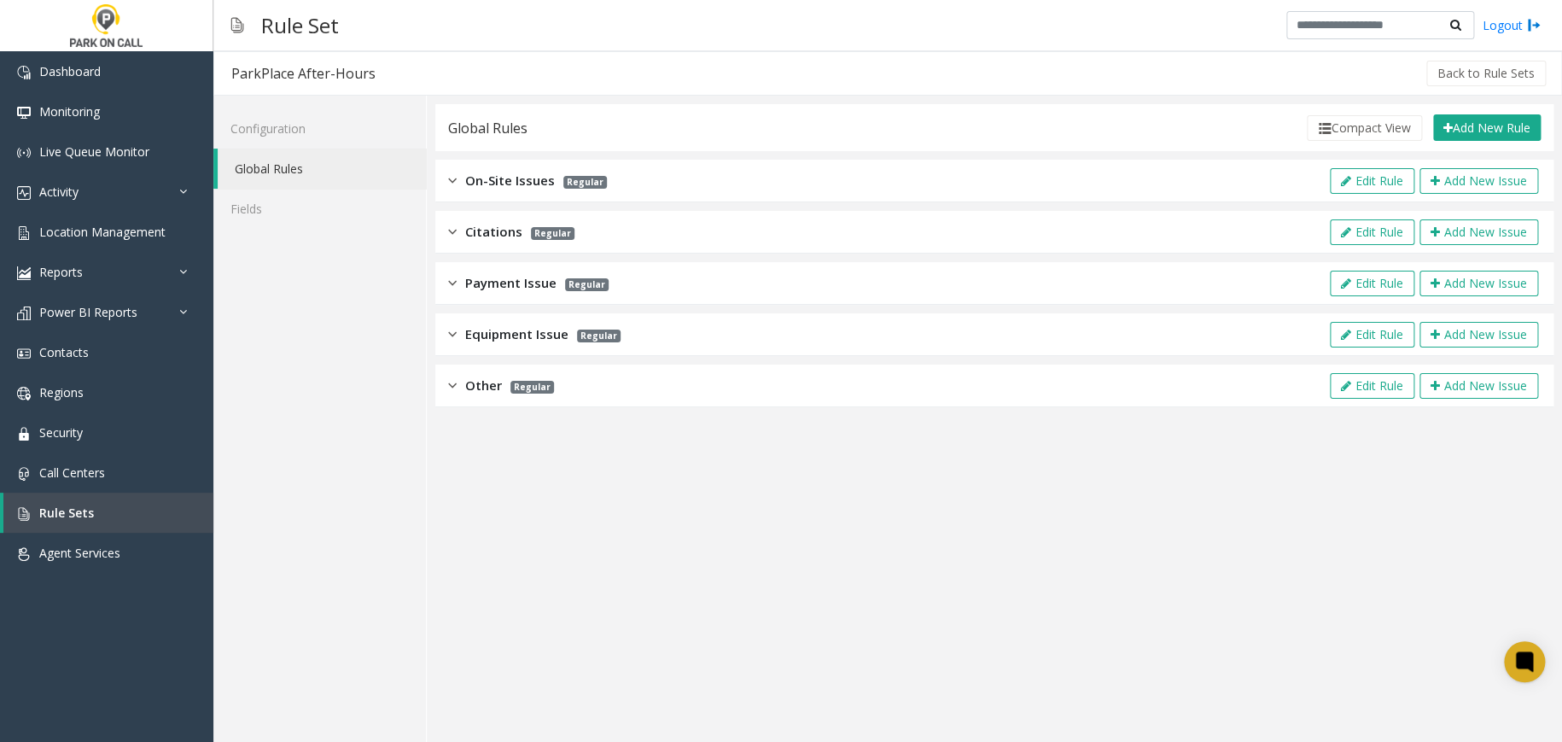
click at [677, 228] on div "Citations Regular Edit Rule Add New Issue" at bounding box center [994, 232] width 1118 height 43
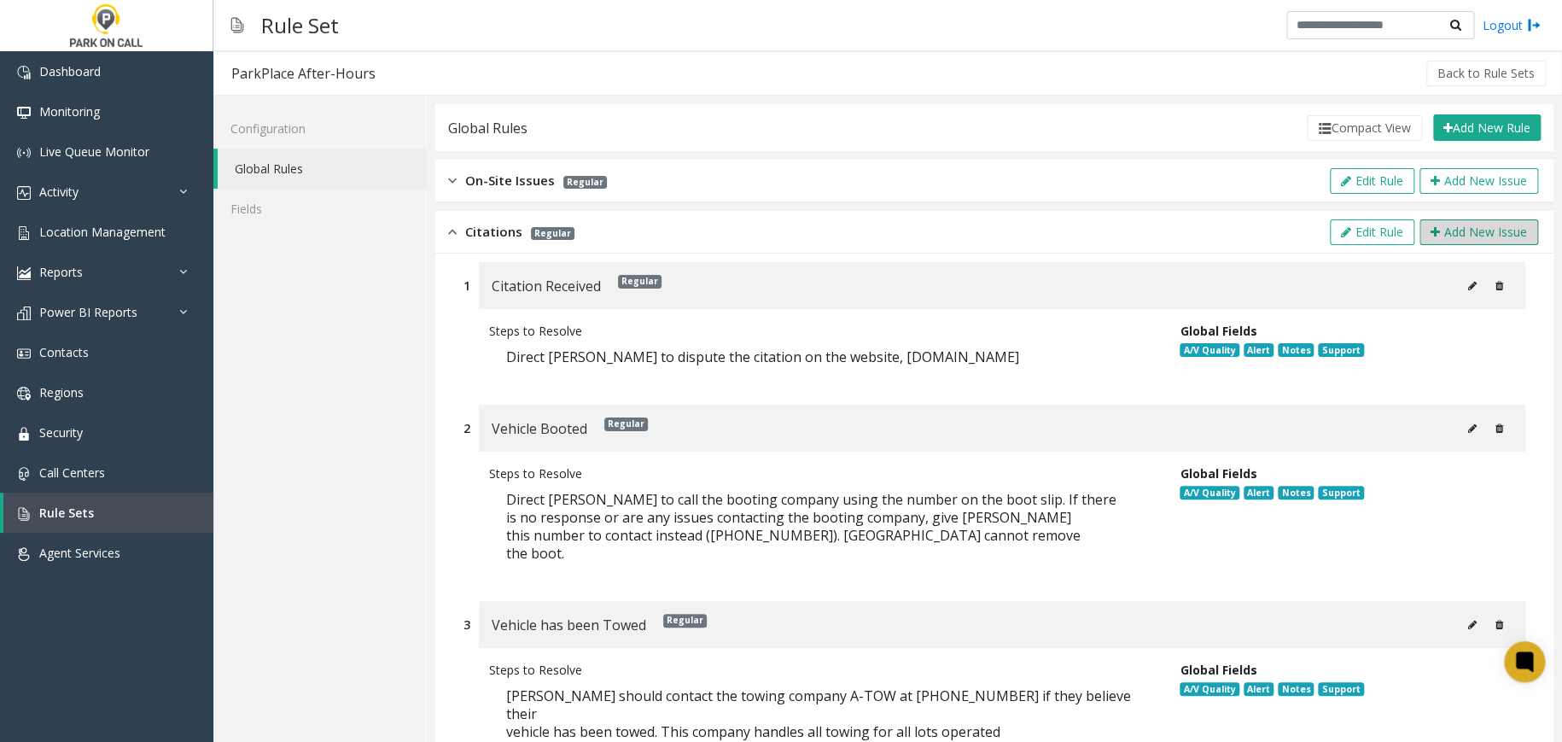
click at [1458, 234] on button "Add New Issue" at bounding box center [1478, 232] width 119 height 26
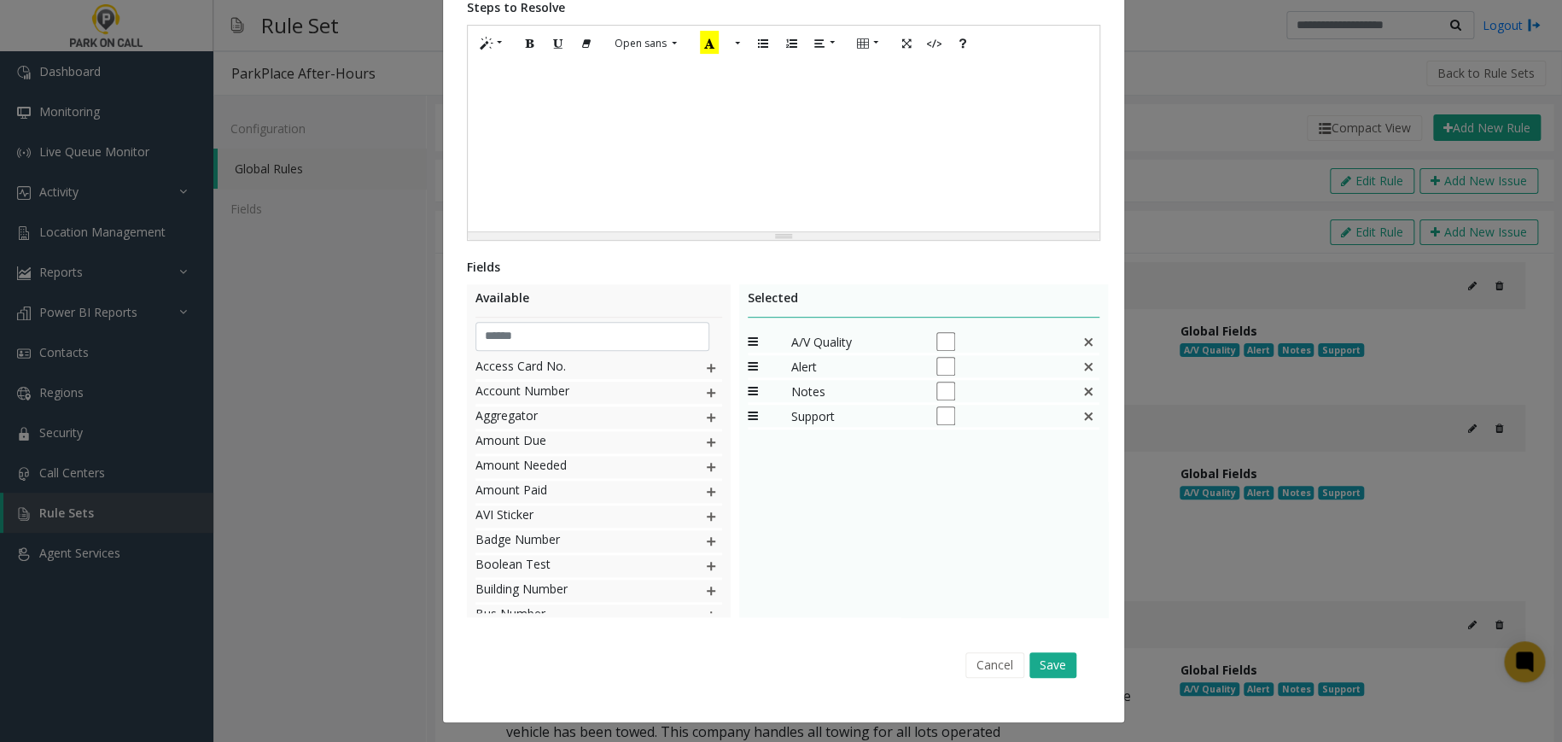
scroll to position [305, 0]
click at [973, 653] on button "Cancel" at bounding box center [994, 663] width 59 height 26
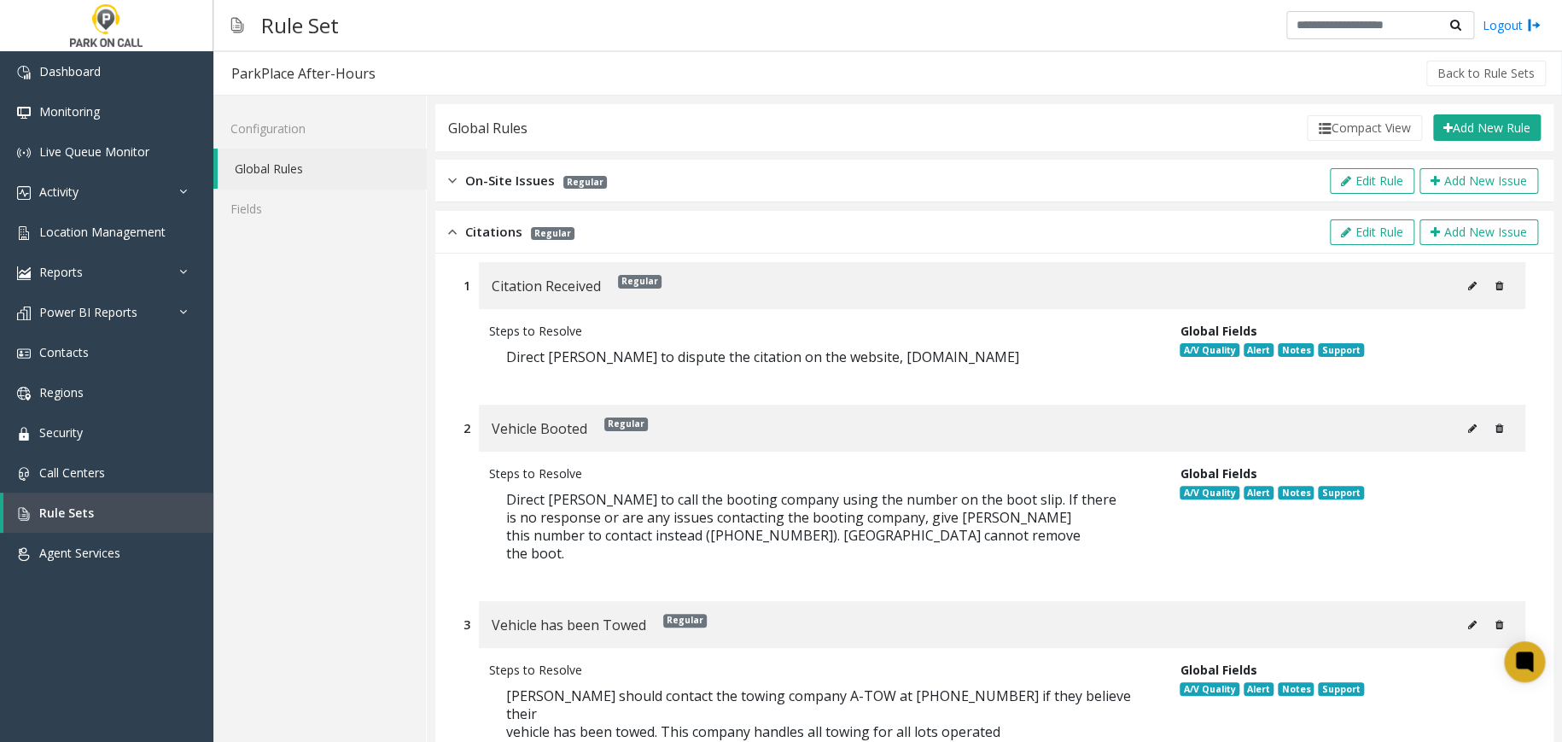
click at [468, 228] on span "Citations" at bounding box center [493, 232] width 57 height 20
